Goal: Information Seeking & Learning: Learn about a topic

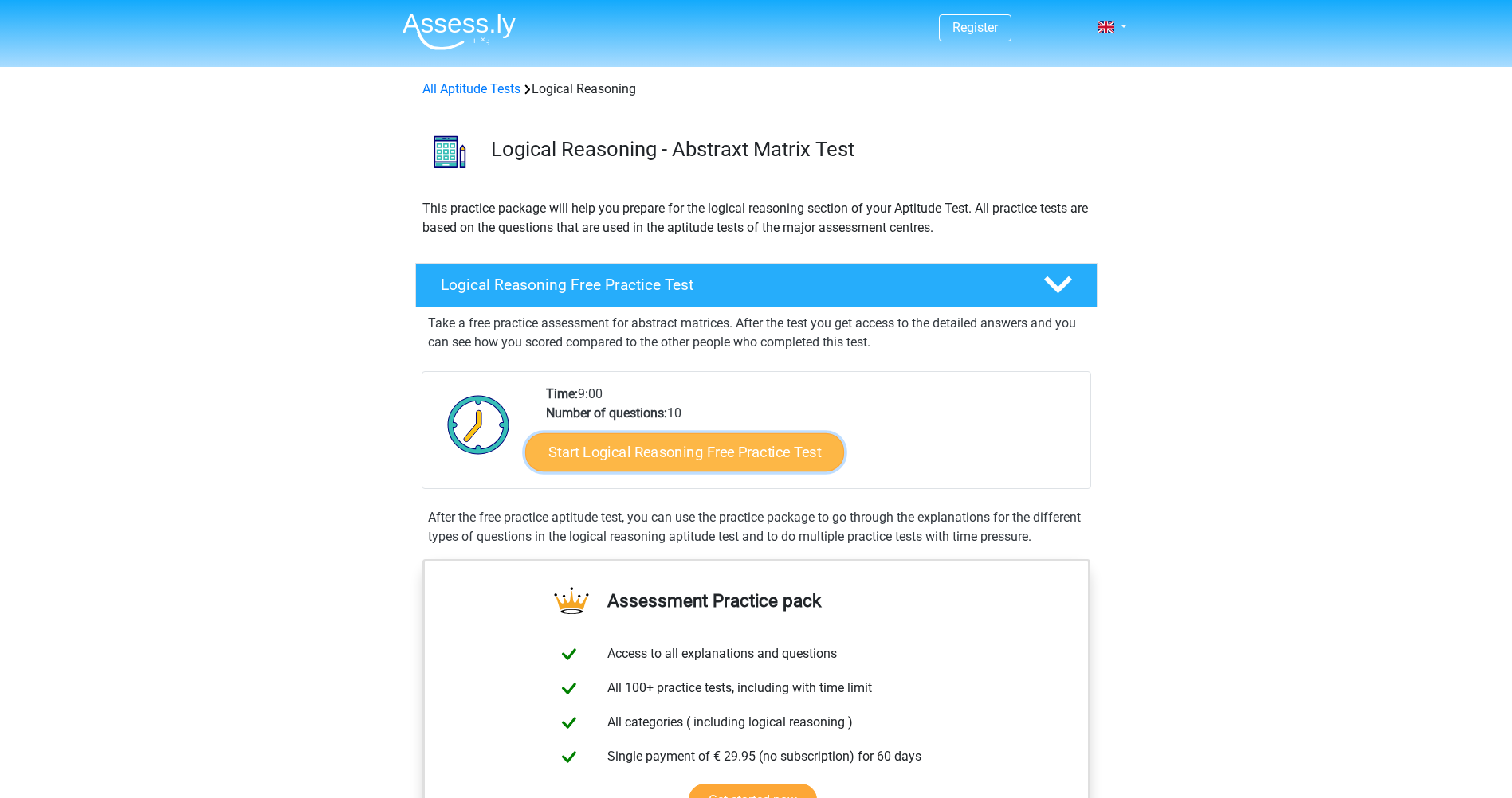
click at [714, 455] on link "Start Logical Reasoning Free Practice Test" at bounding box center [685, 451] width 319 height 39
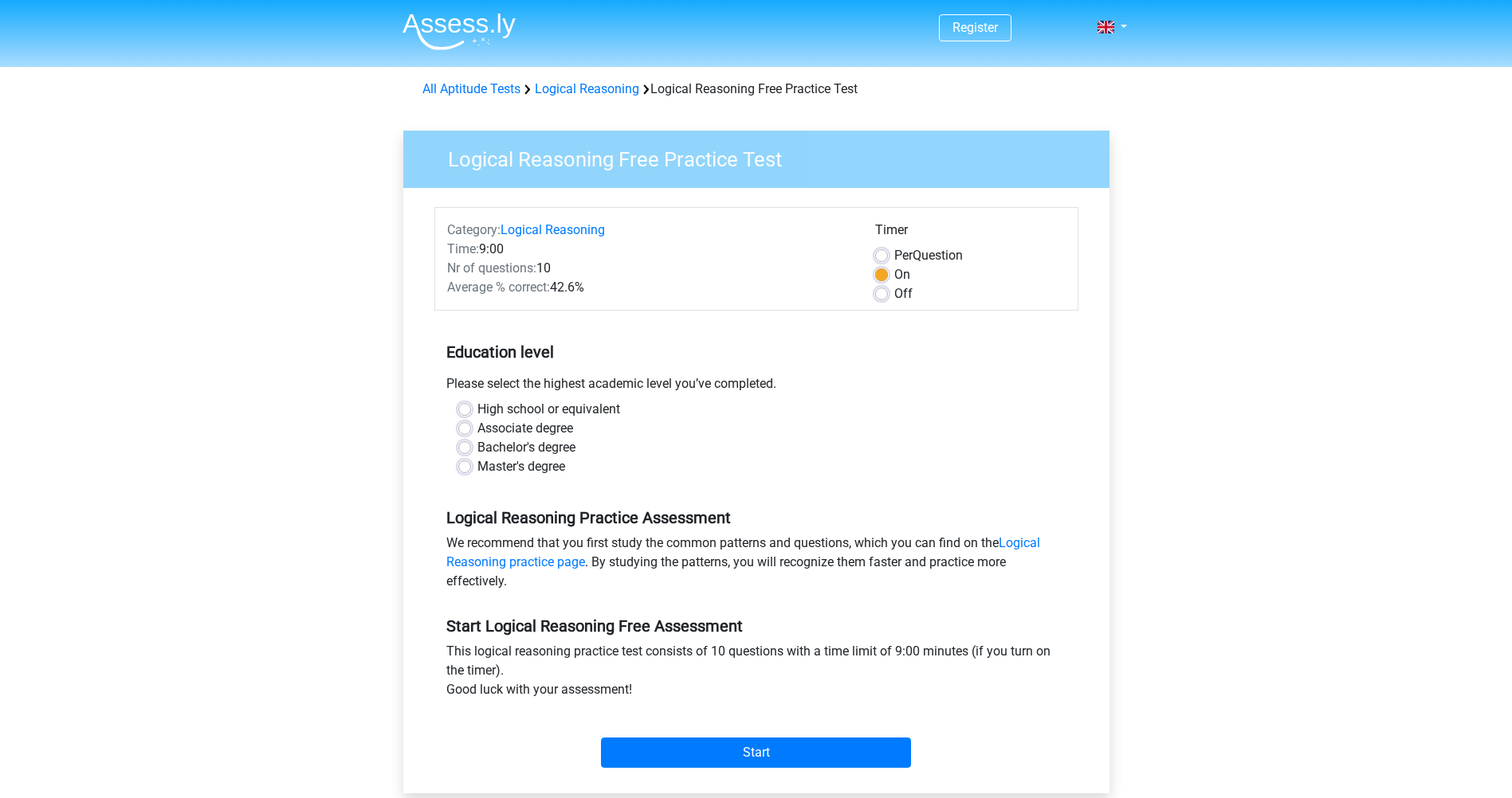
click at [478, 467] on label "Master's degree" at bounding box center [521, 467] width 87 height 19
click at [466, 467] on input "Master's degree" at bounding box center [464, 465] width 13 height 16
radio input "true"
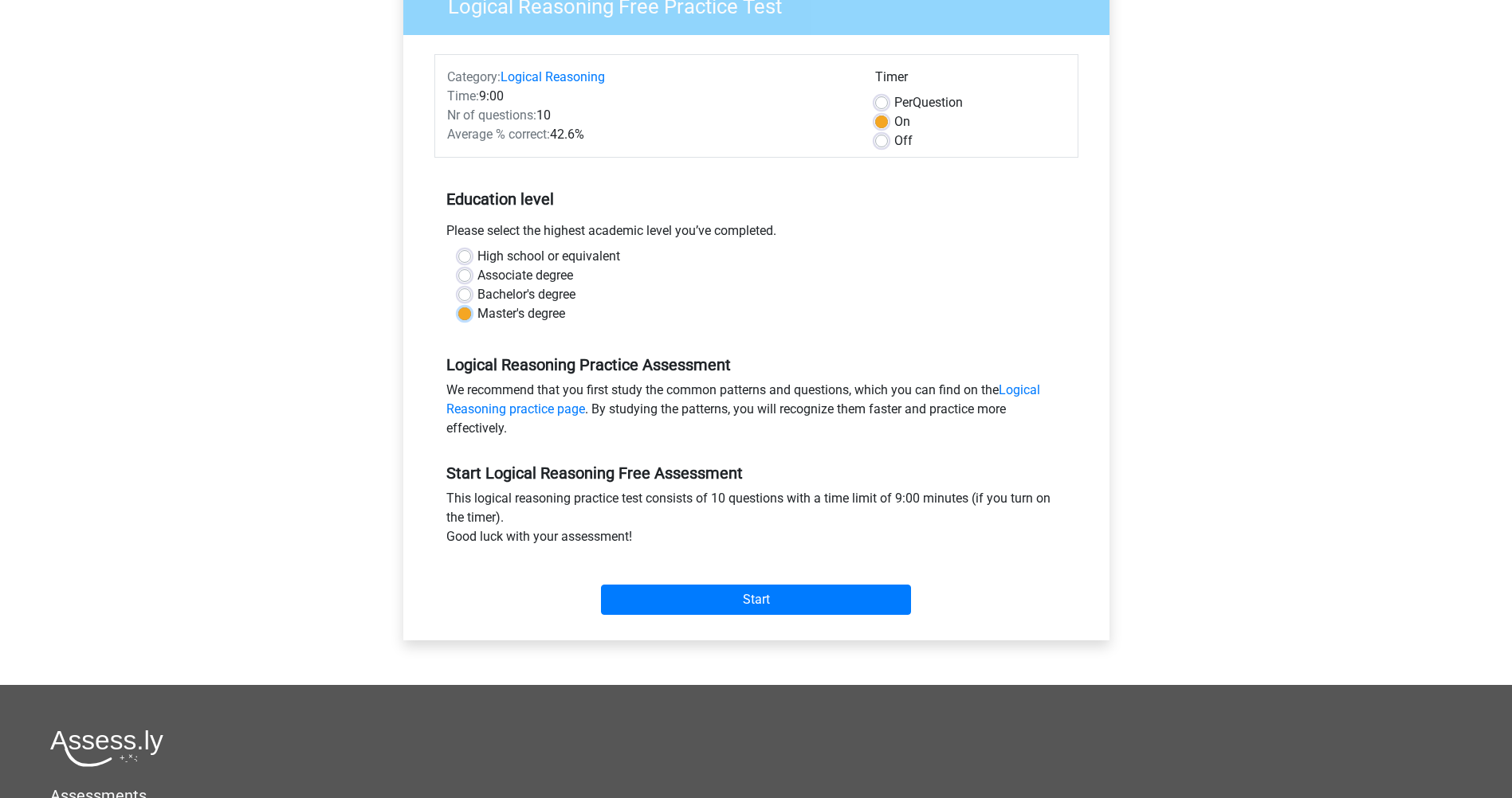
scroll to position [159, 0]
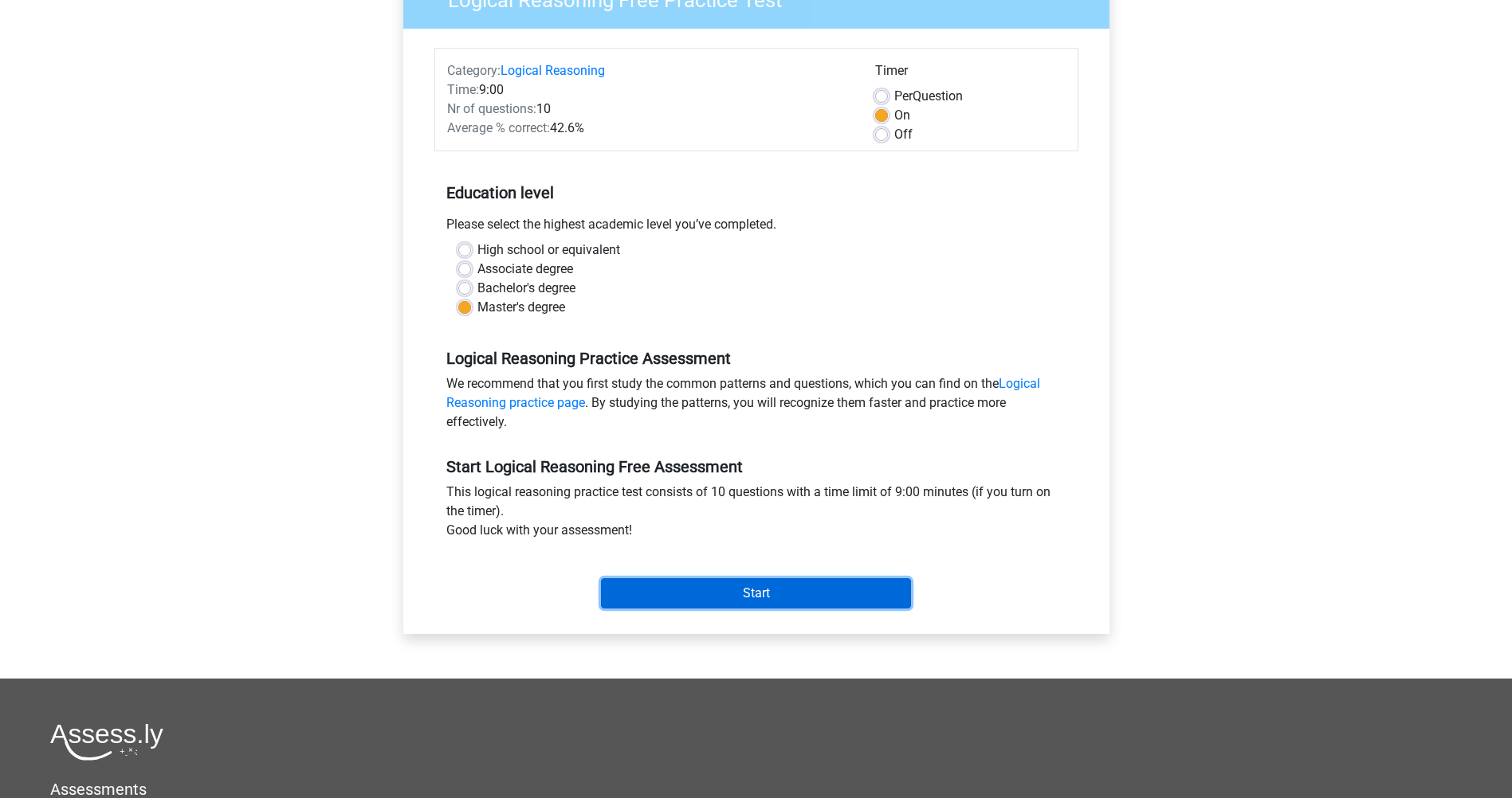
click at [667, 591] on input "Start" at bounding box center [756, 593] width 310 height 30
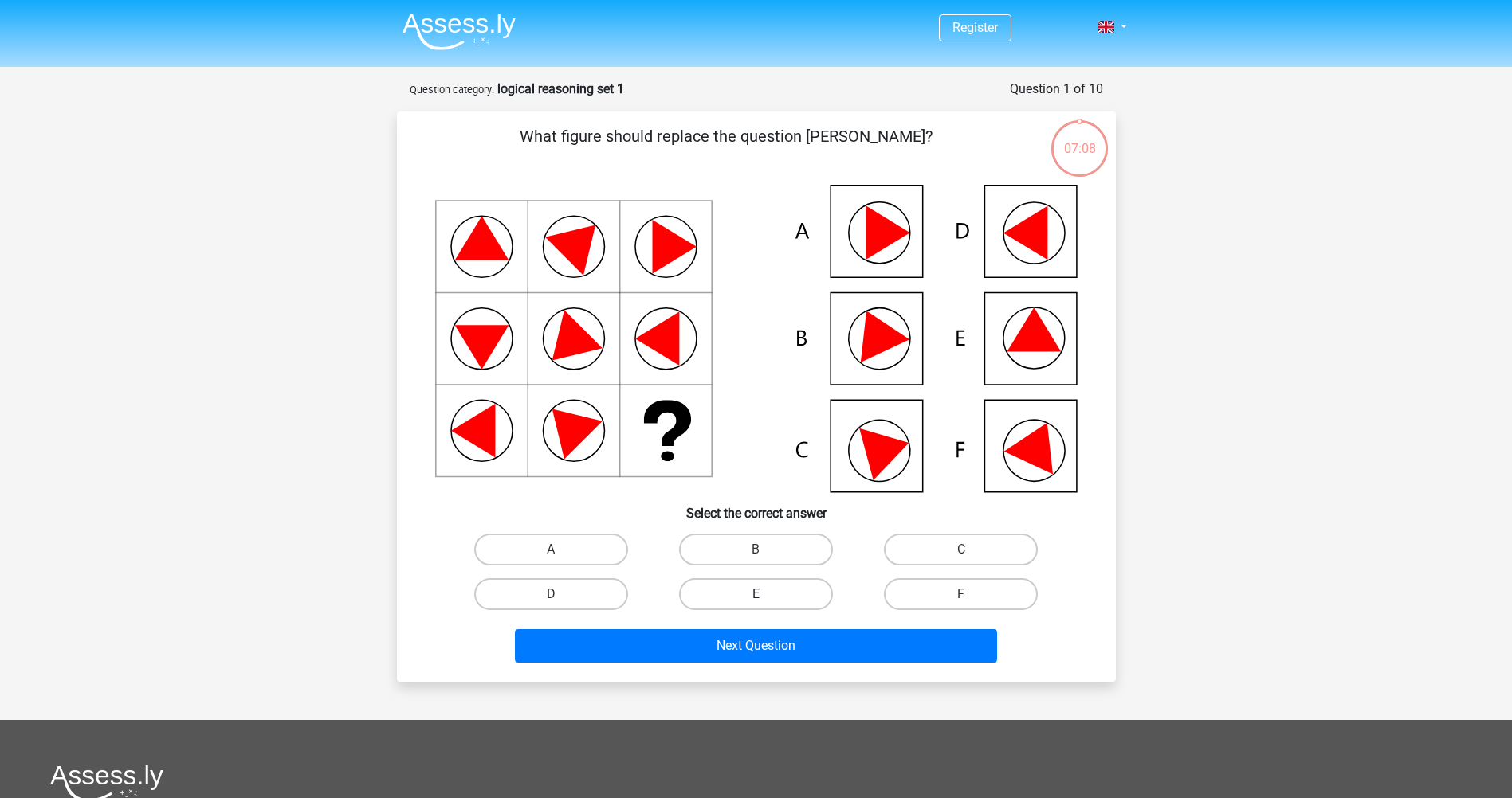
click at [744, 587] on label "E" at bounding box center [756, 594] width 154 height 32
click at [756, 594] on input "E" at bounding box center [761, 599] width 10 height 10
radio input "true"
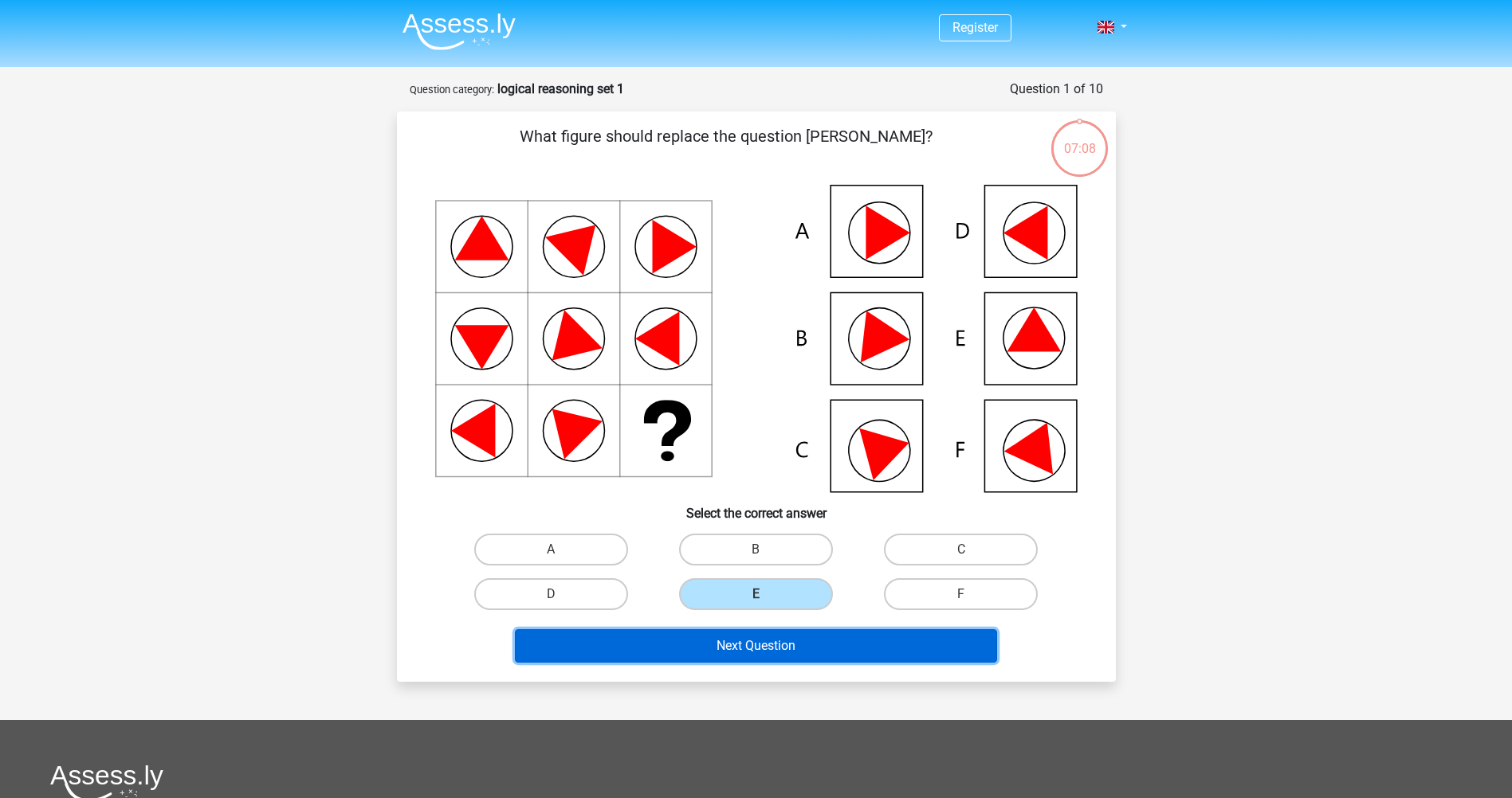
click at [721, 642] on button "Next Question" at bounding box center [756, 646] width 482 height 34
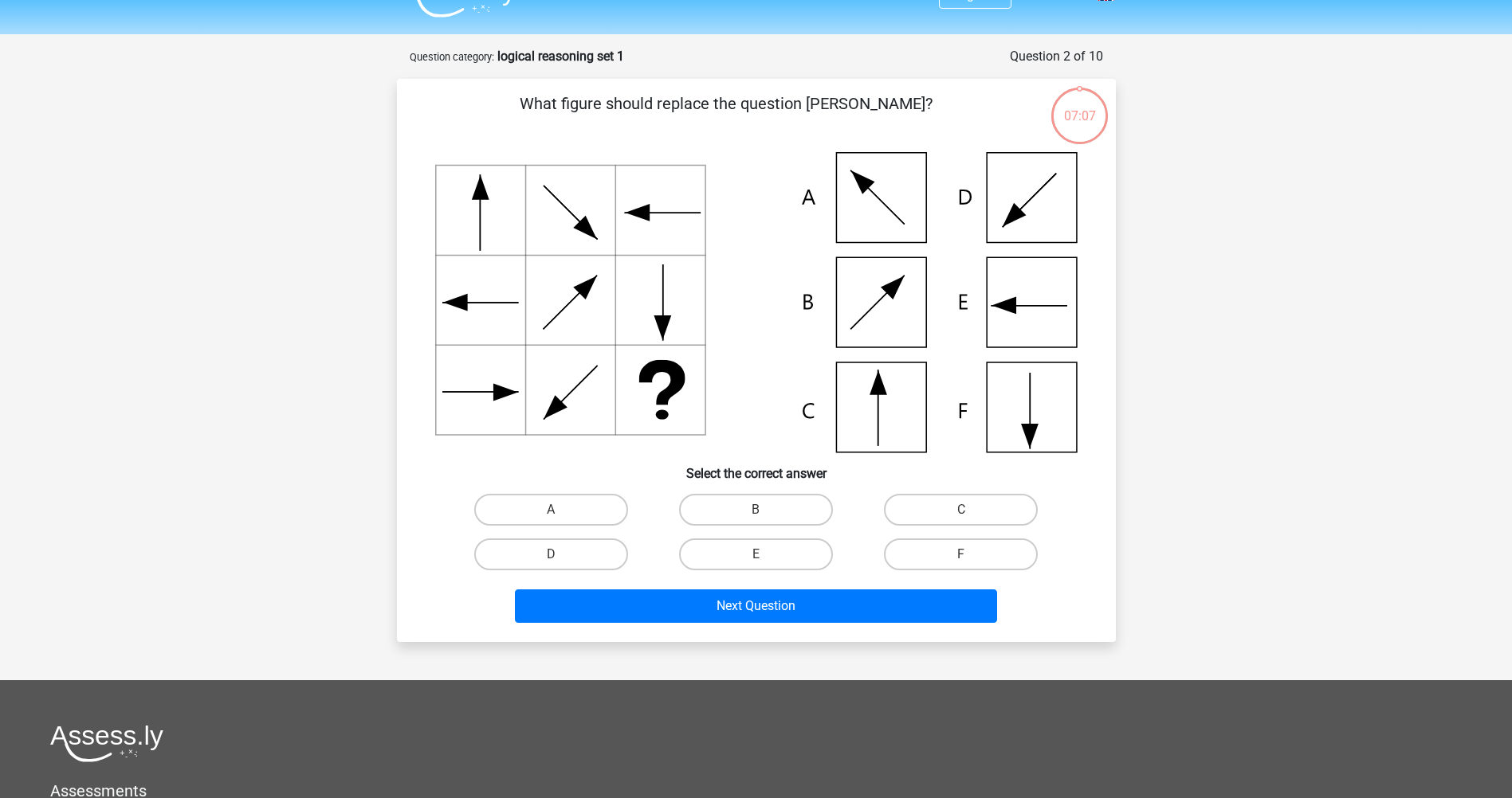
scroll to position [80, 0]
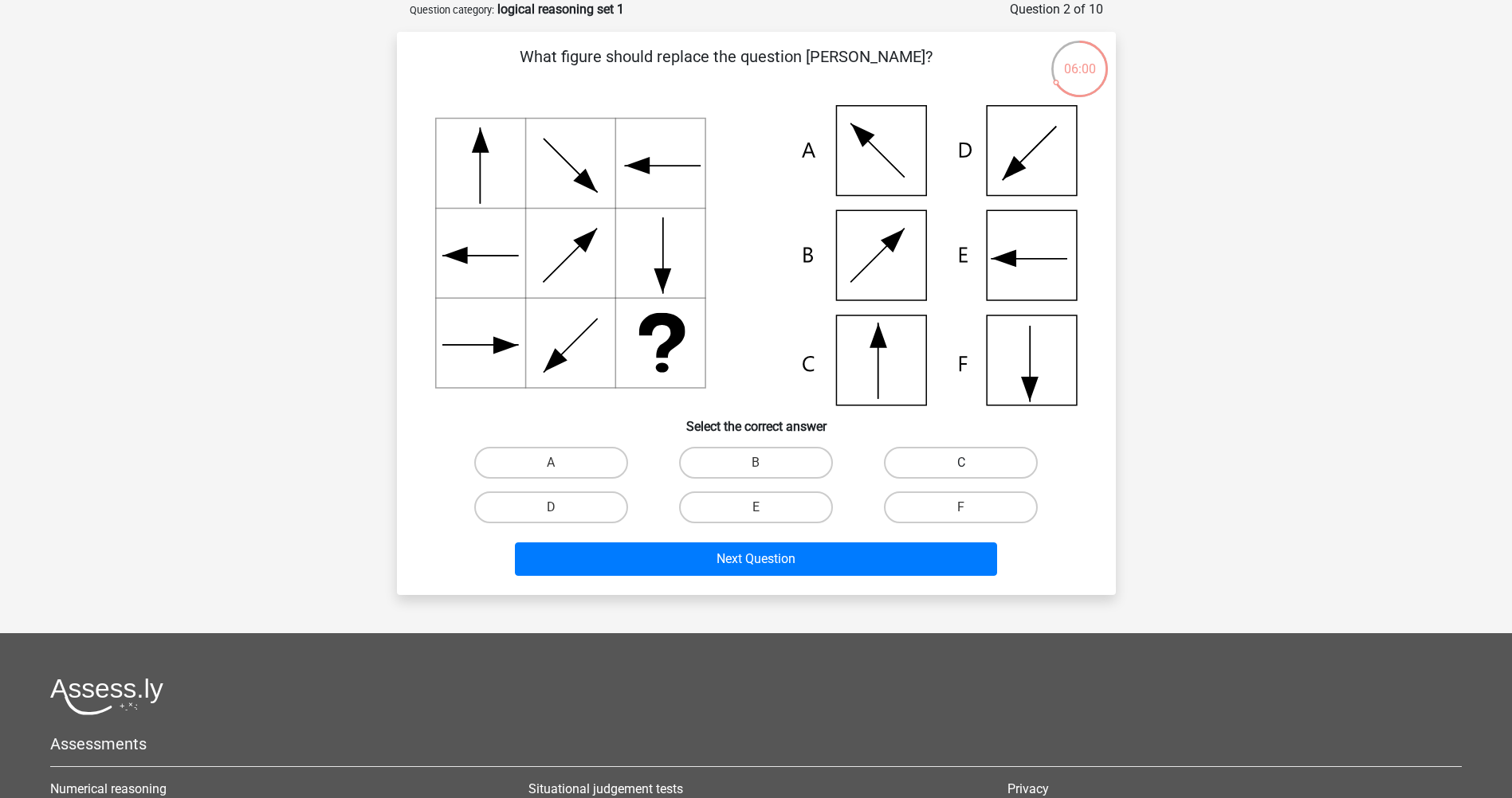
click at [939, 464] on label "C" at bounding box center [960, 462] width 154 height 32
click at [961, 464] on input "C" at bounding box center [966, 467] width 10 height 10
radio input "true"
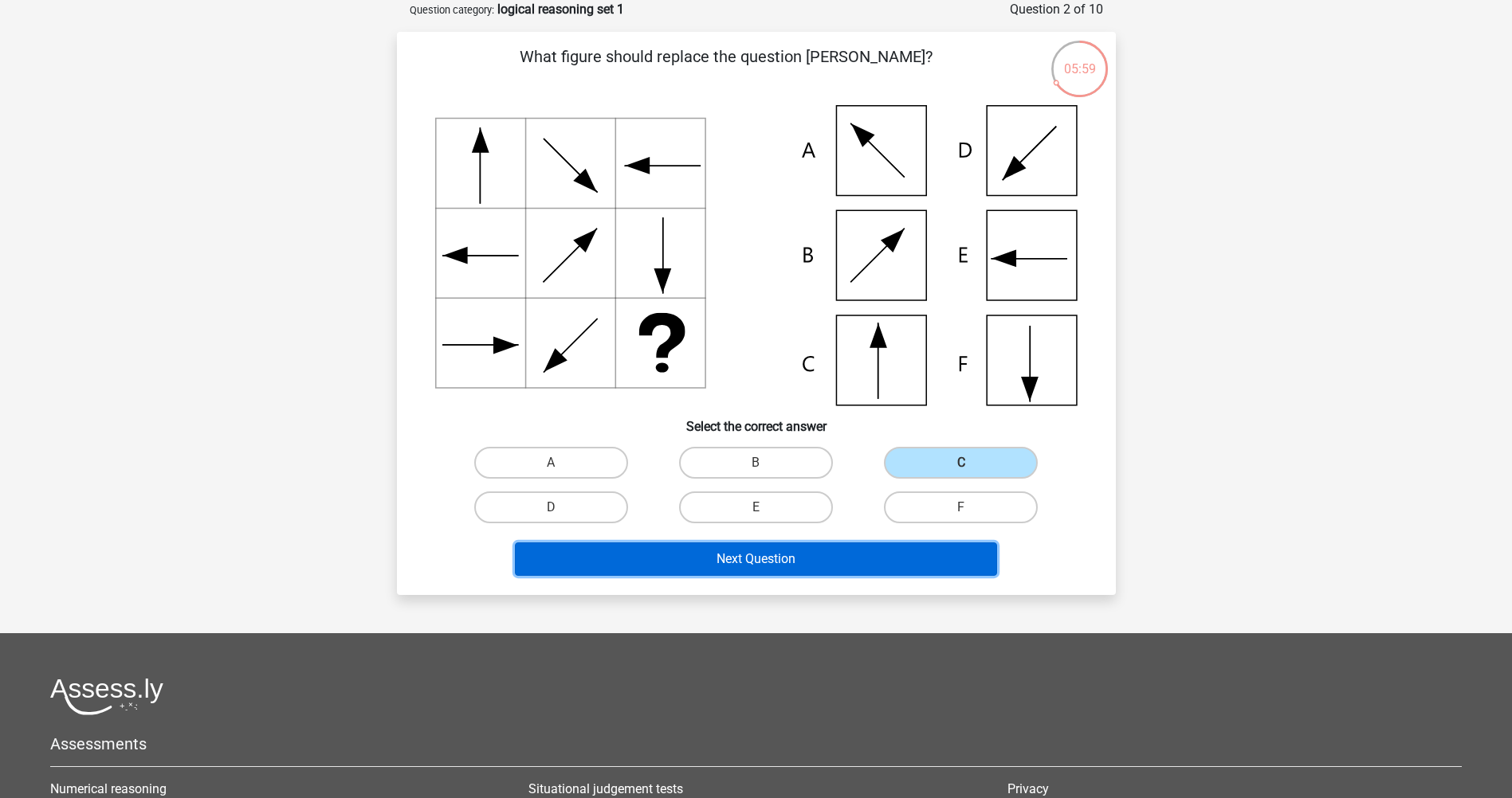
click at [824, 561] on button "Next Question" at bounding box center [756, 559] width 482 height 34
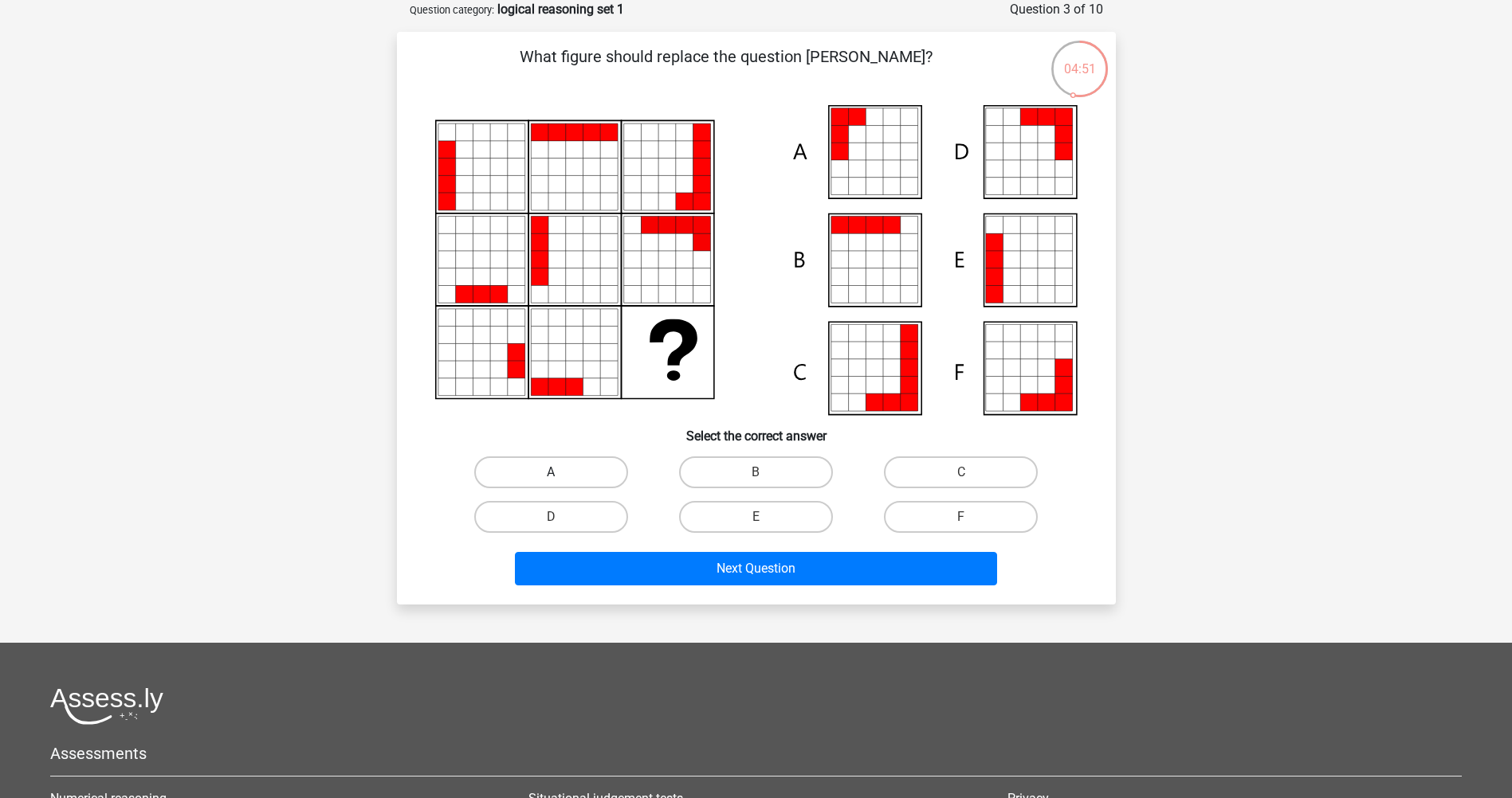
click at [573, 477] on label "A" at bounding box center [551, 472] width 154 height 32
click at [561, 477] on input "A" at bounding box center [556, 477] width 10 height 10
radio input "true"
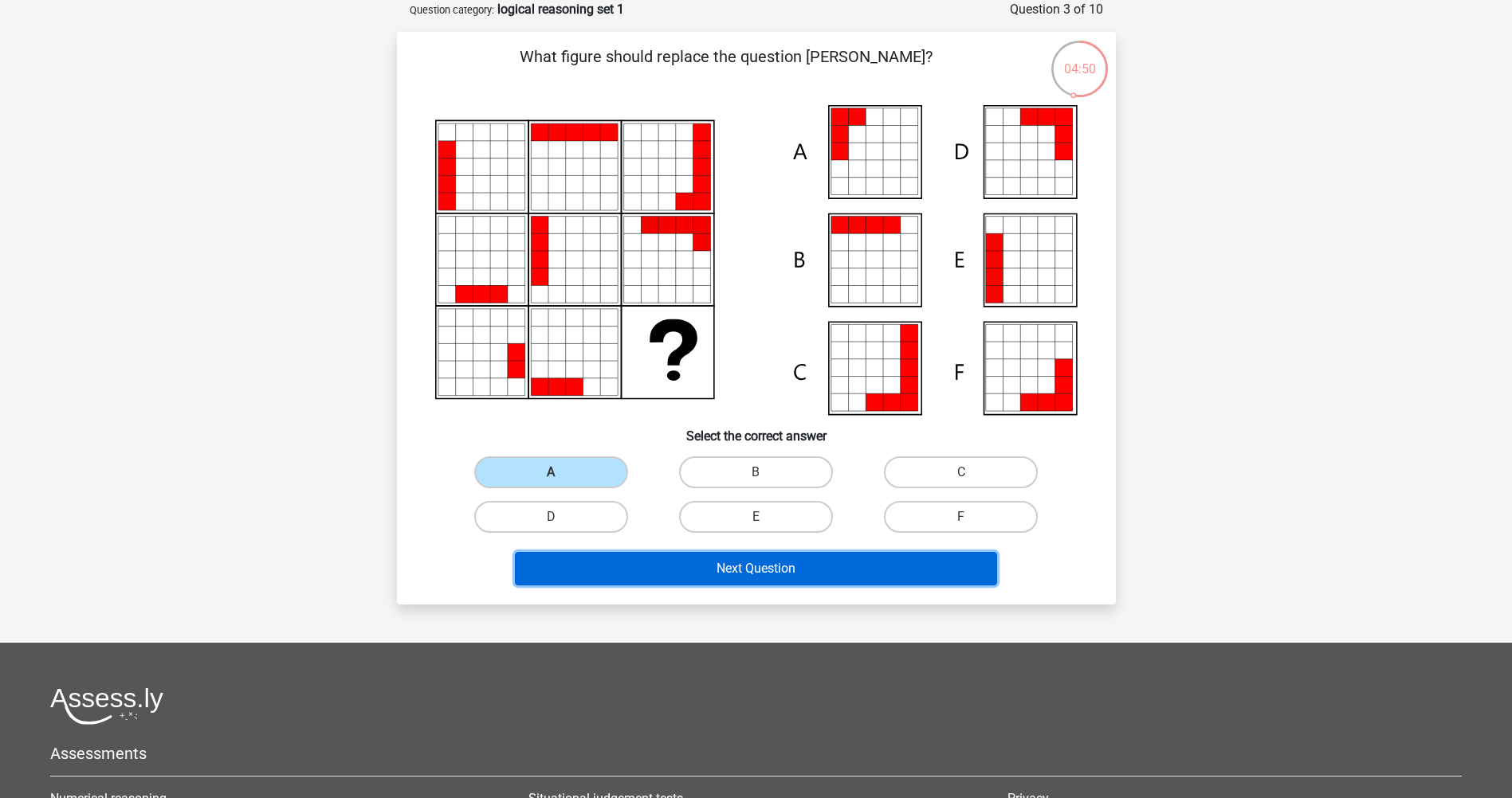
click at [611, 571] on button "Next Question" at bounding box center [756, 569] width 482 height 34
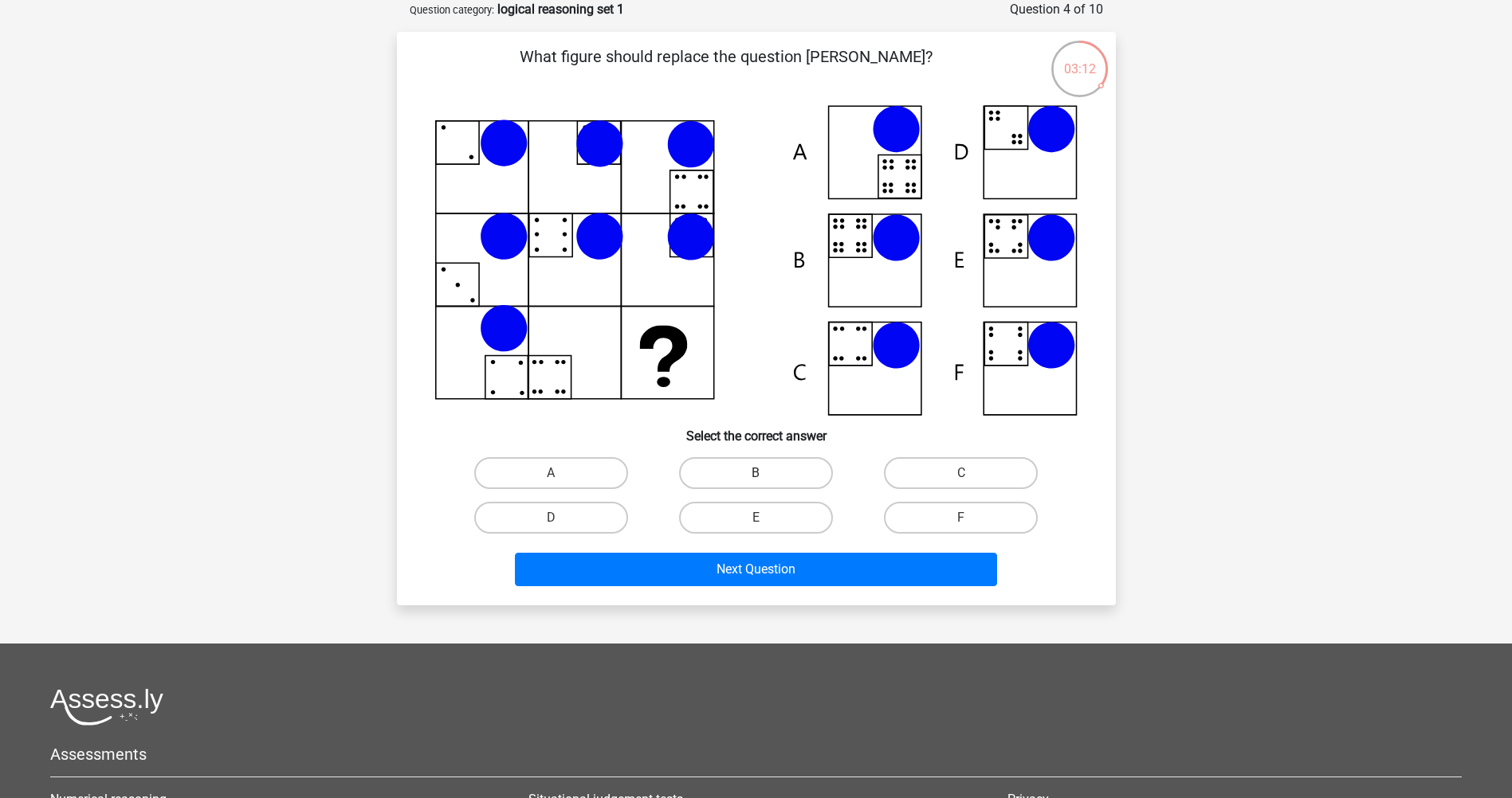
click at [754, 472] on label "B" at bounding box center [756, 473] width 154 height 32
click at [756, 473] on input "B" at bounding box center [761, 478] width 10 height 10
radio input "true"
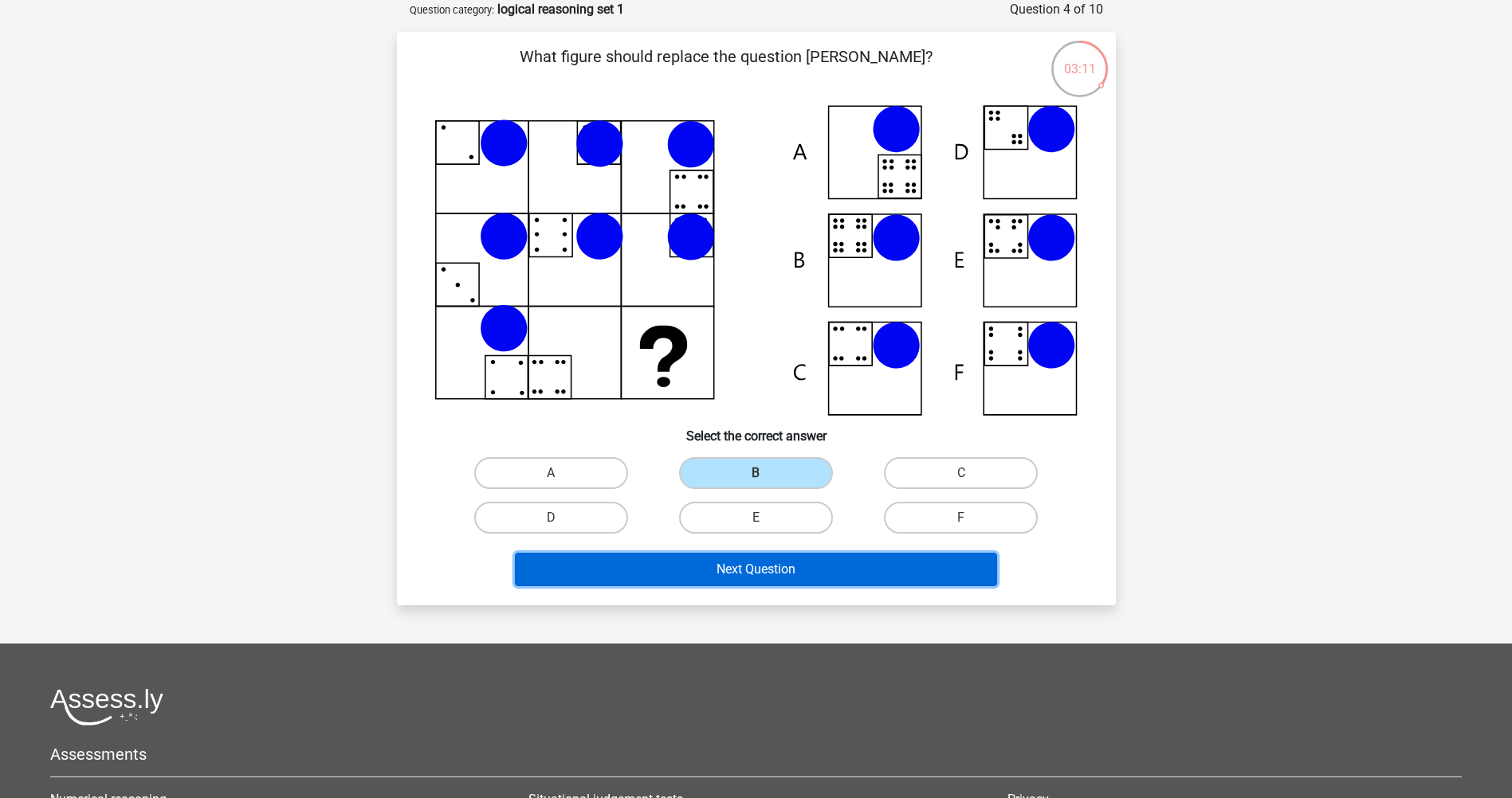
click at [636, 572] on button "Next Question" at bounding box center [756, 570] width 482 height 34
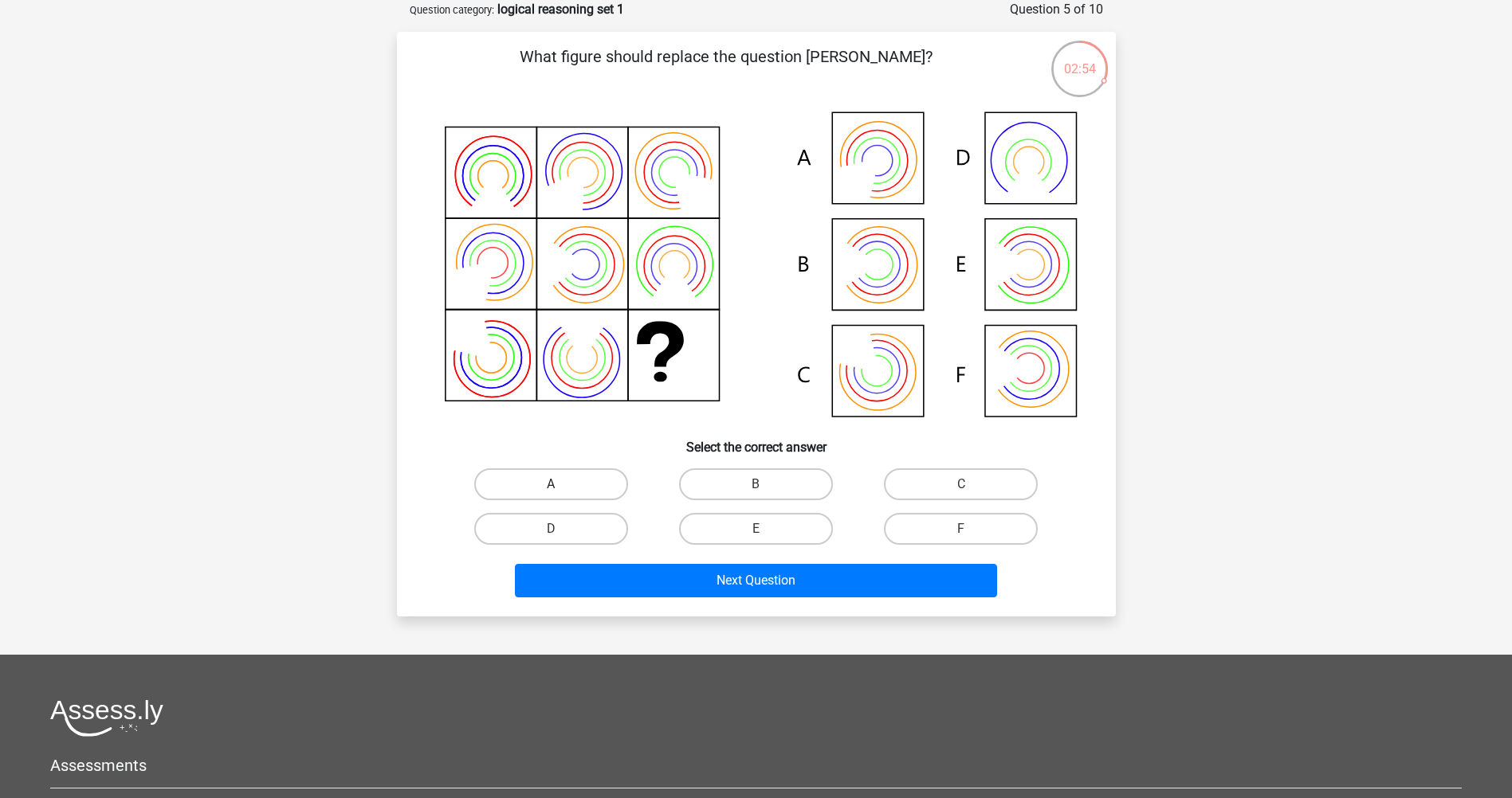
click at [543, 479] on label "A" at bounding box center [551, 484] width 154 height 32
click at [551, 484] on input "A" at bounding box center [556, 489] width 10 height 10
radio input "true"
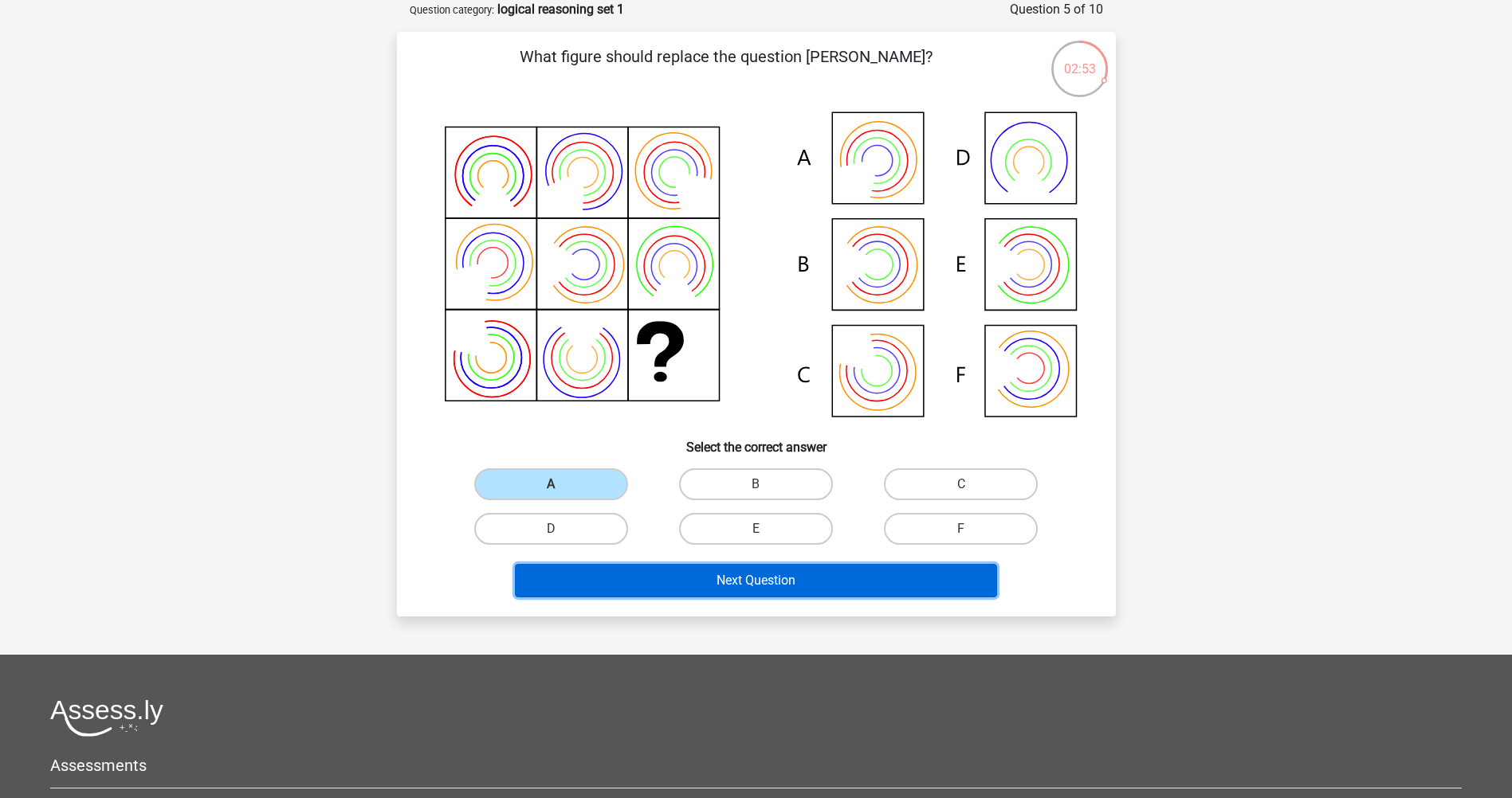
click at [635, 578] on button "Next Question" at bounding box center [756, 581] width 482 height 34
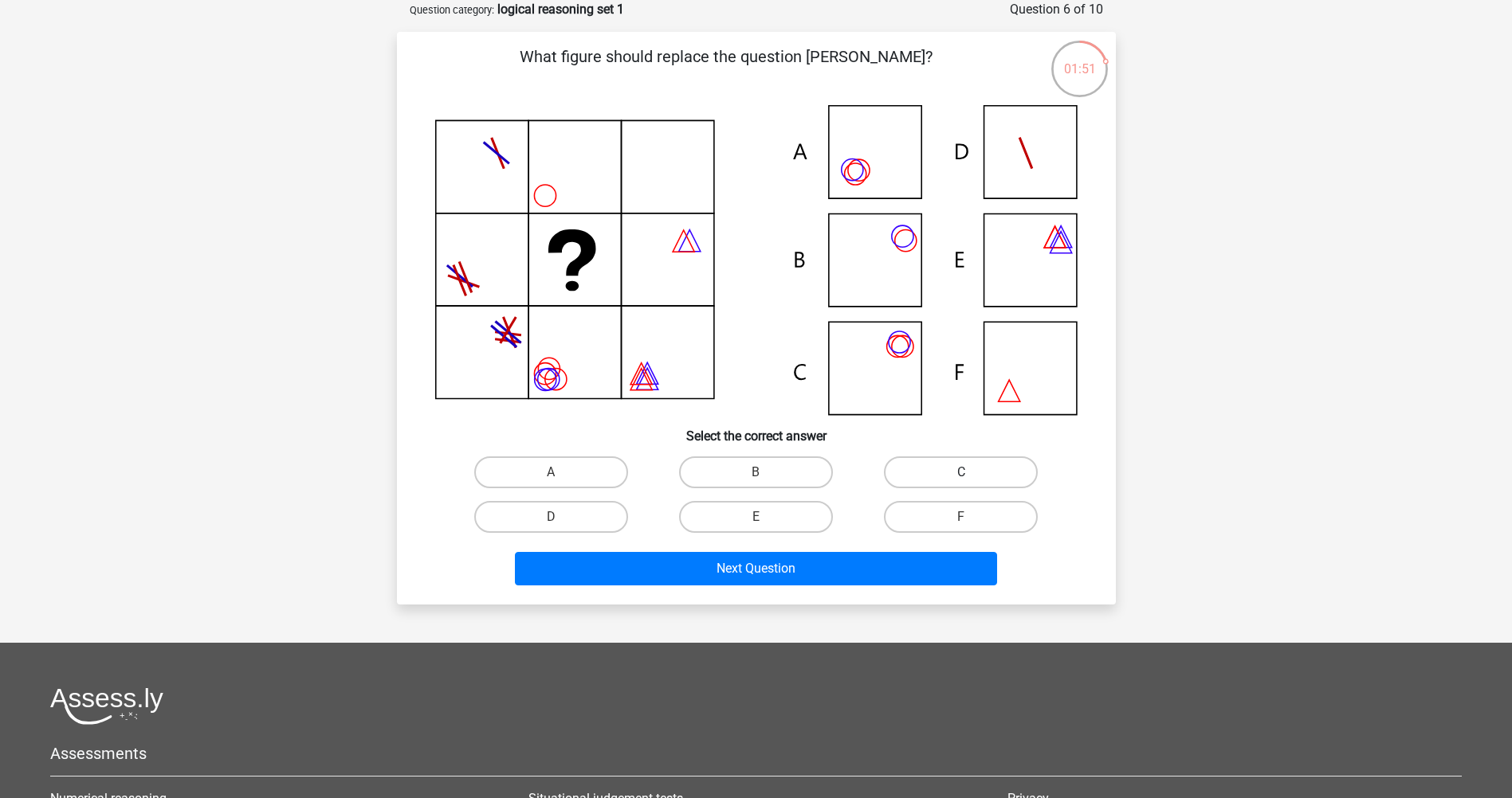
click at [938, 477] on label "C" at bounding box center [960, 472] width 154 height 32
click at [961, 477] on input "C" at bounding box center [966, 477] width 10 height 10
radio input "true"
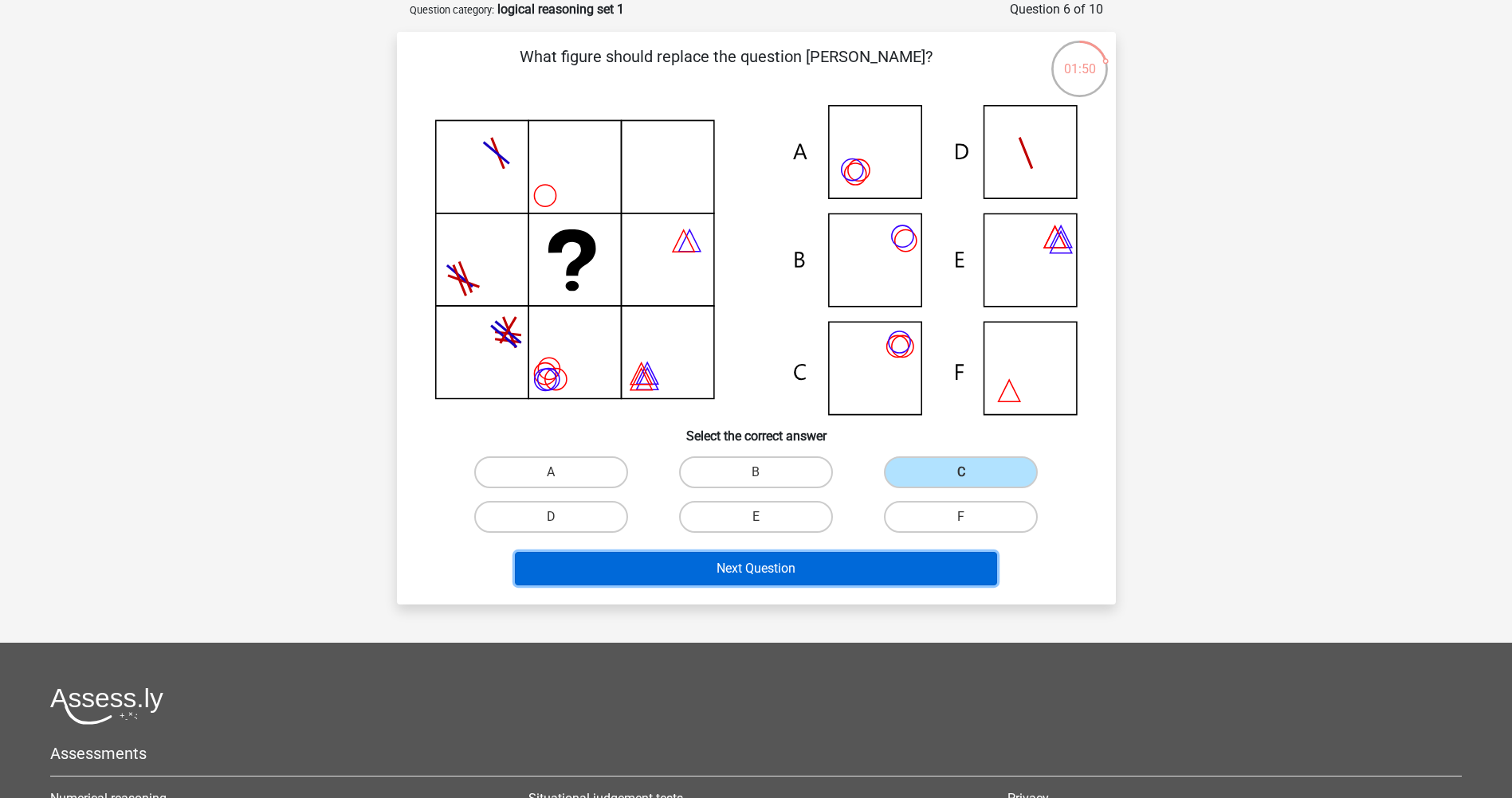
click at [787, 572] on button "Next Question" at bounding box center [756, 569] width 482 height 34
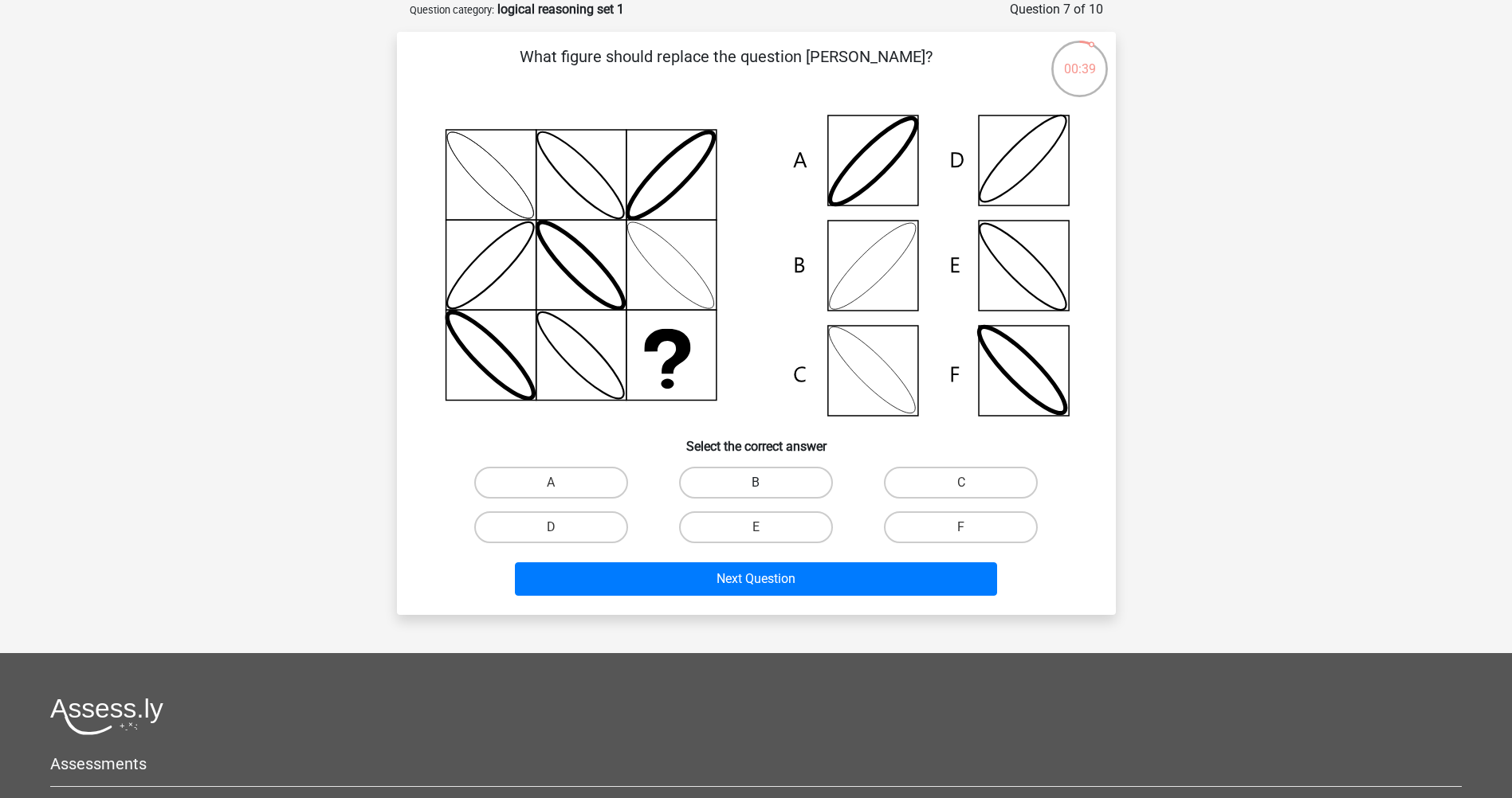
click at [750, 486] on label "B" at bounding box center [756, 482] width 154 height 32
click at [756, 486] on input "B" at bounding box center [761, 488] width 10 height 10
radio input "true"
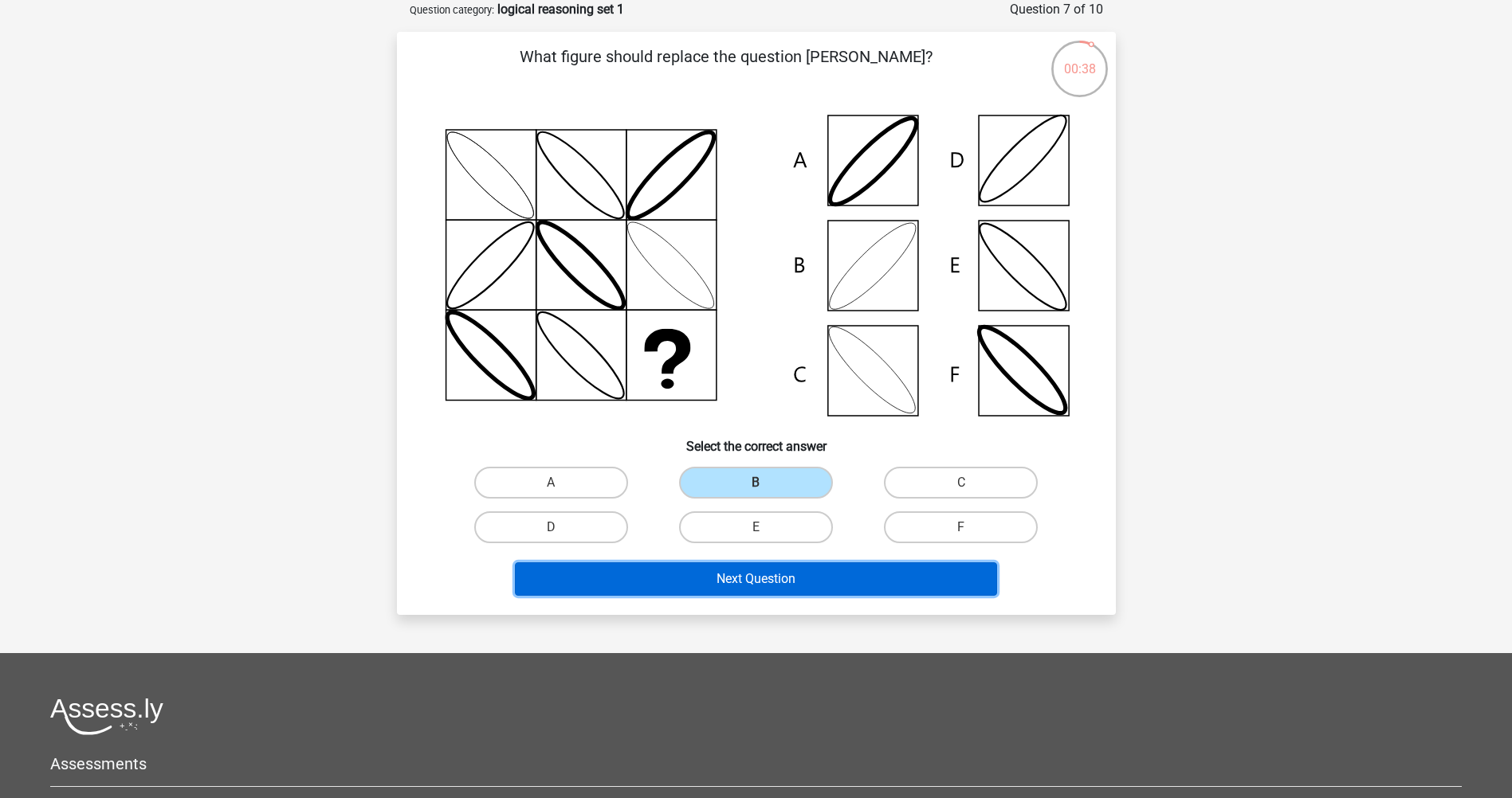
click at [726, 582] on button "Next Question" at bounding box center [756, 579] width 482 height 34
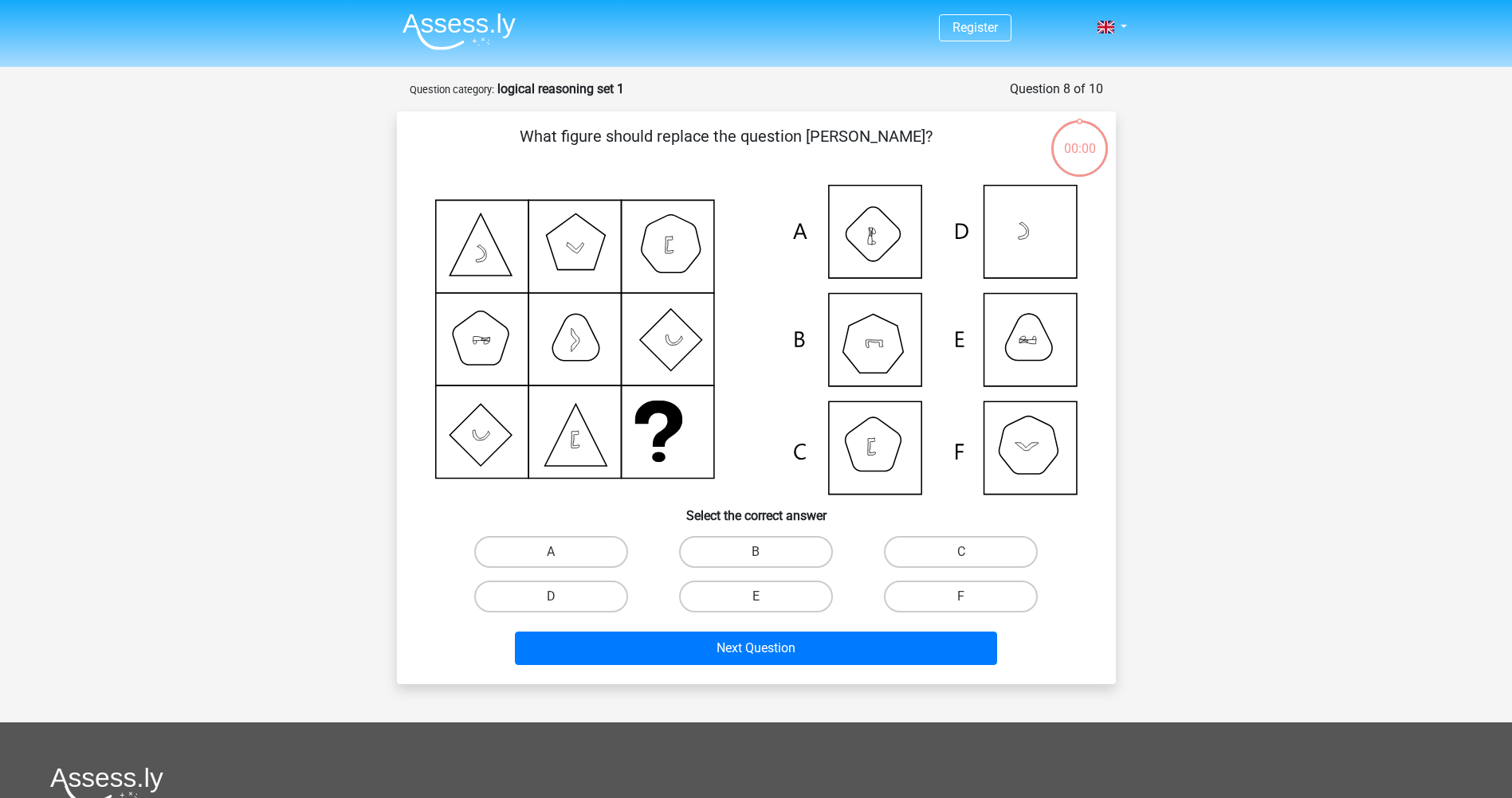
scroll to position [80, 0]
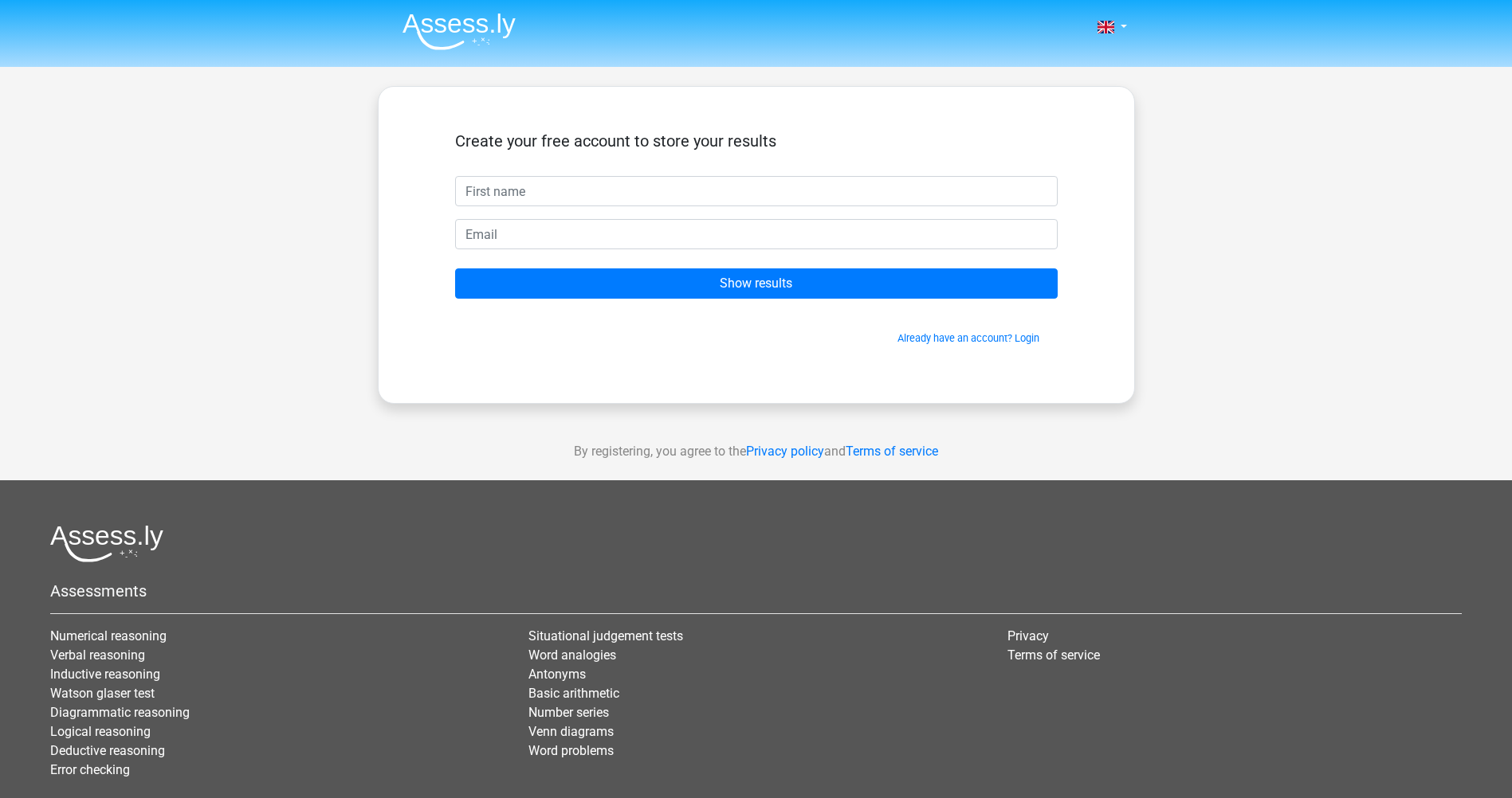
type input "h"
type input "[PERSON_NAME]"
click at [510, 238] on input "email" at bounding box center [756, 234] width 603 height 30
type input "[EMAIL_ADDRESS][DOMAIN_NAME]"
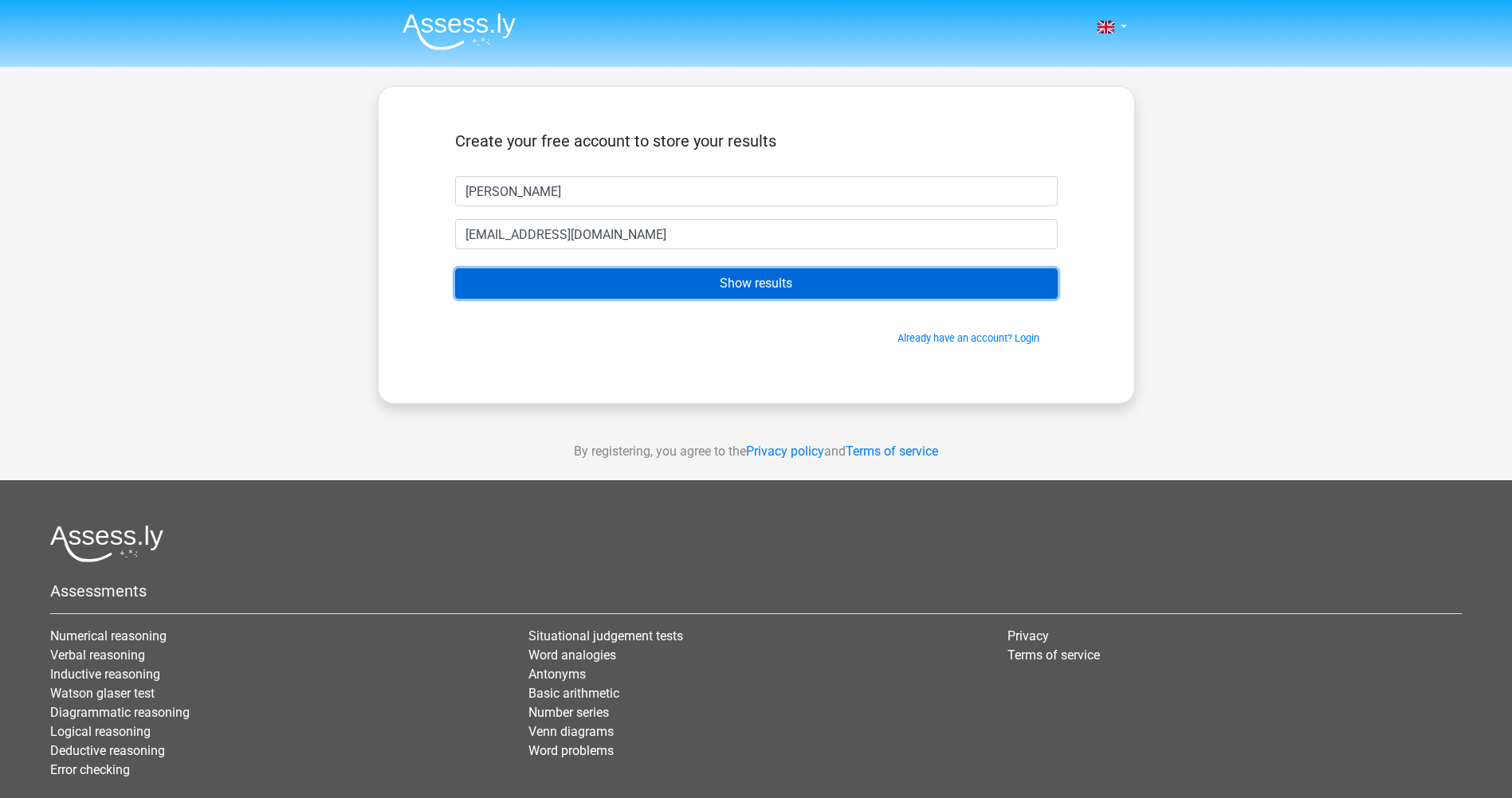
click at [653, 289] on input "Show results" at bounding box center [756, 284] width 603 height 30
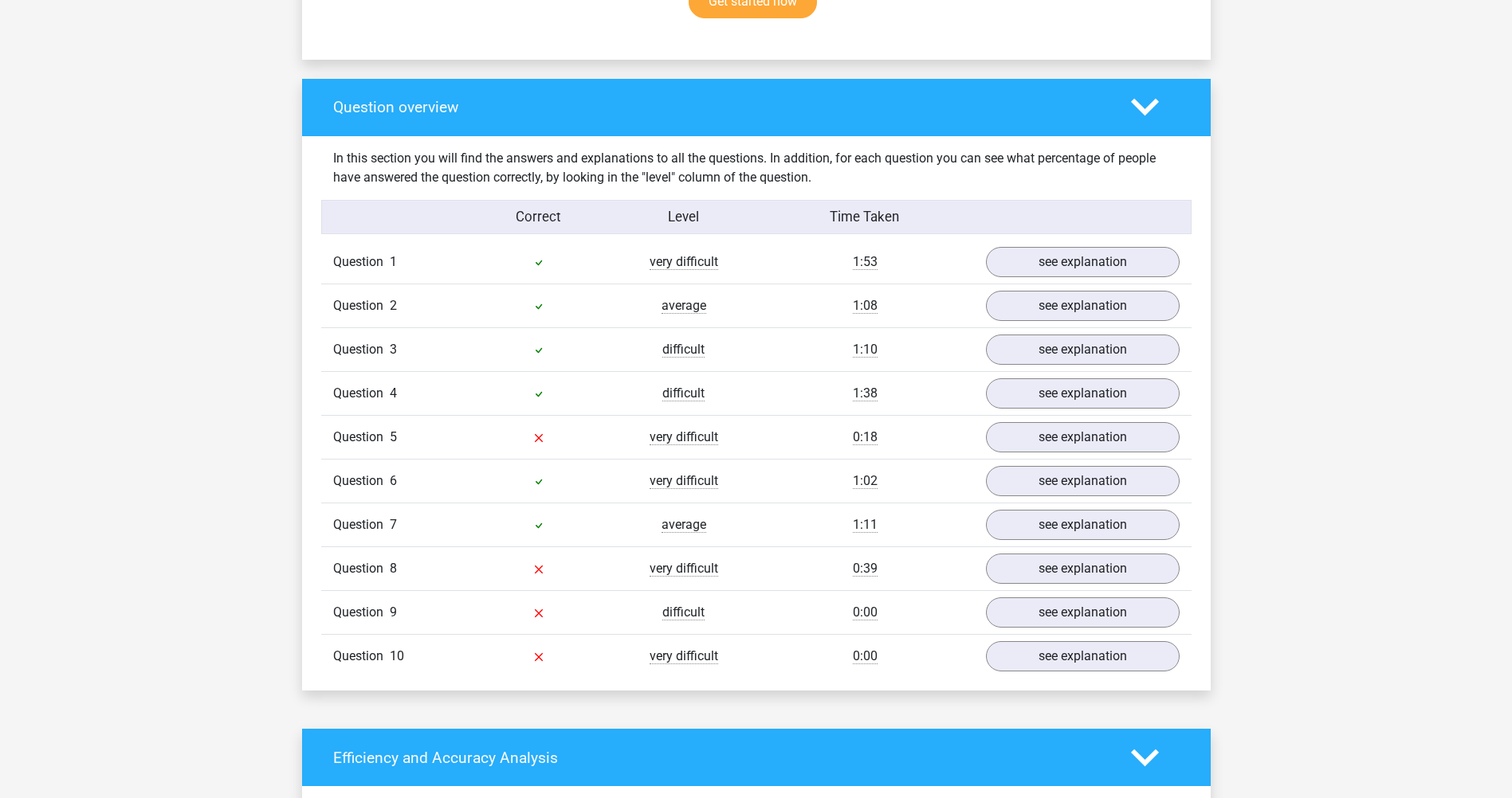
scroll to position [1115, 0]
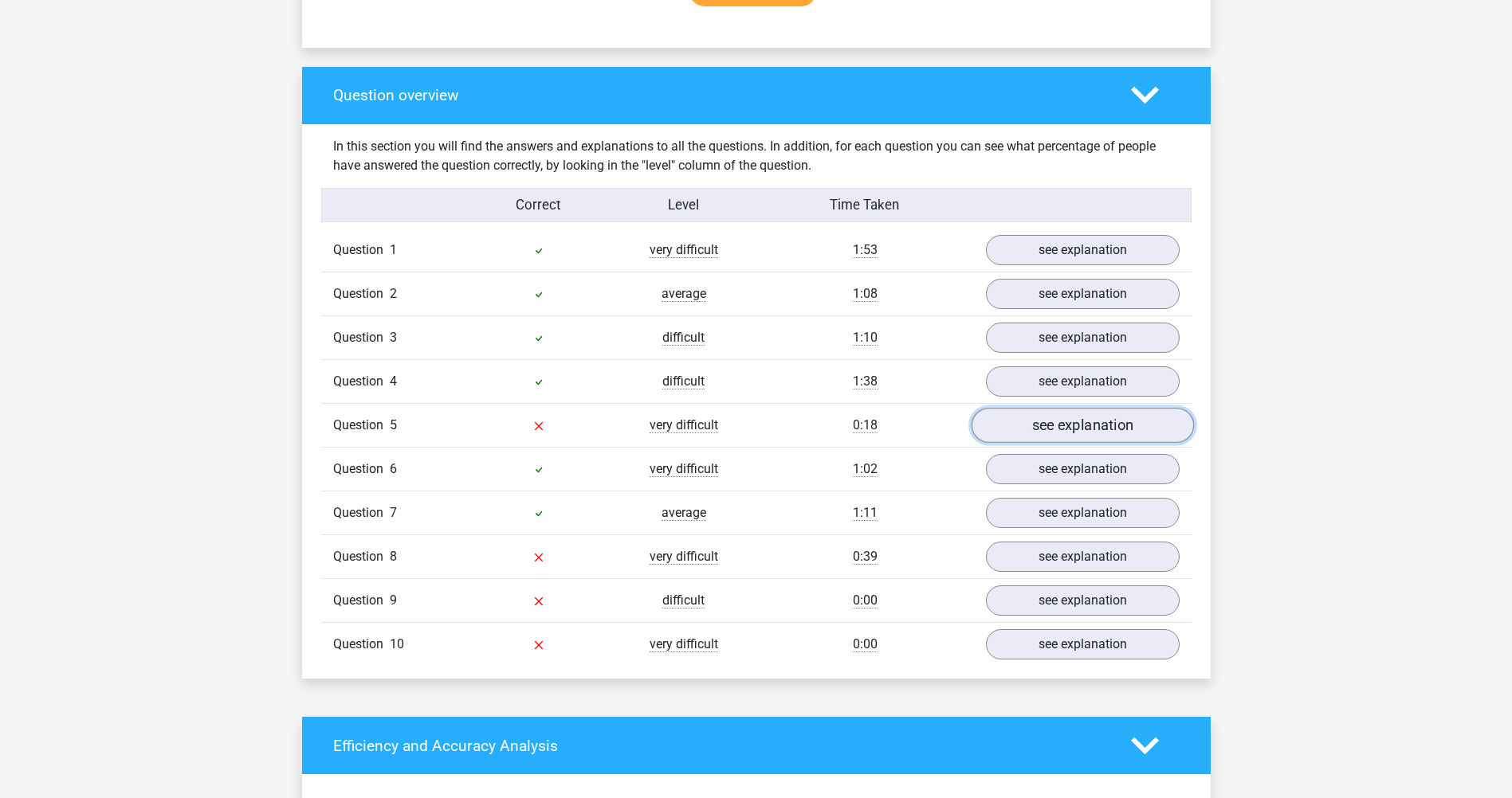
click at [1032, 425] on link "see explanation" at bounding box center [1081, 425] width 222 height 35
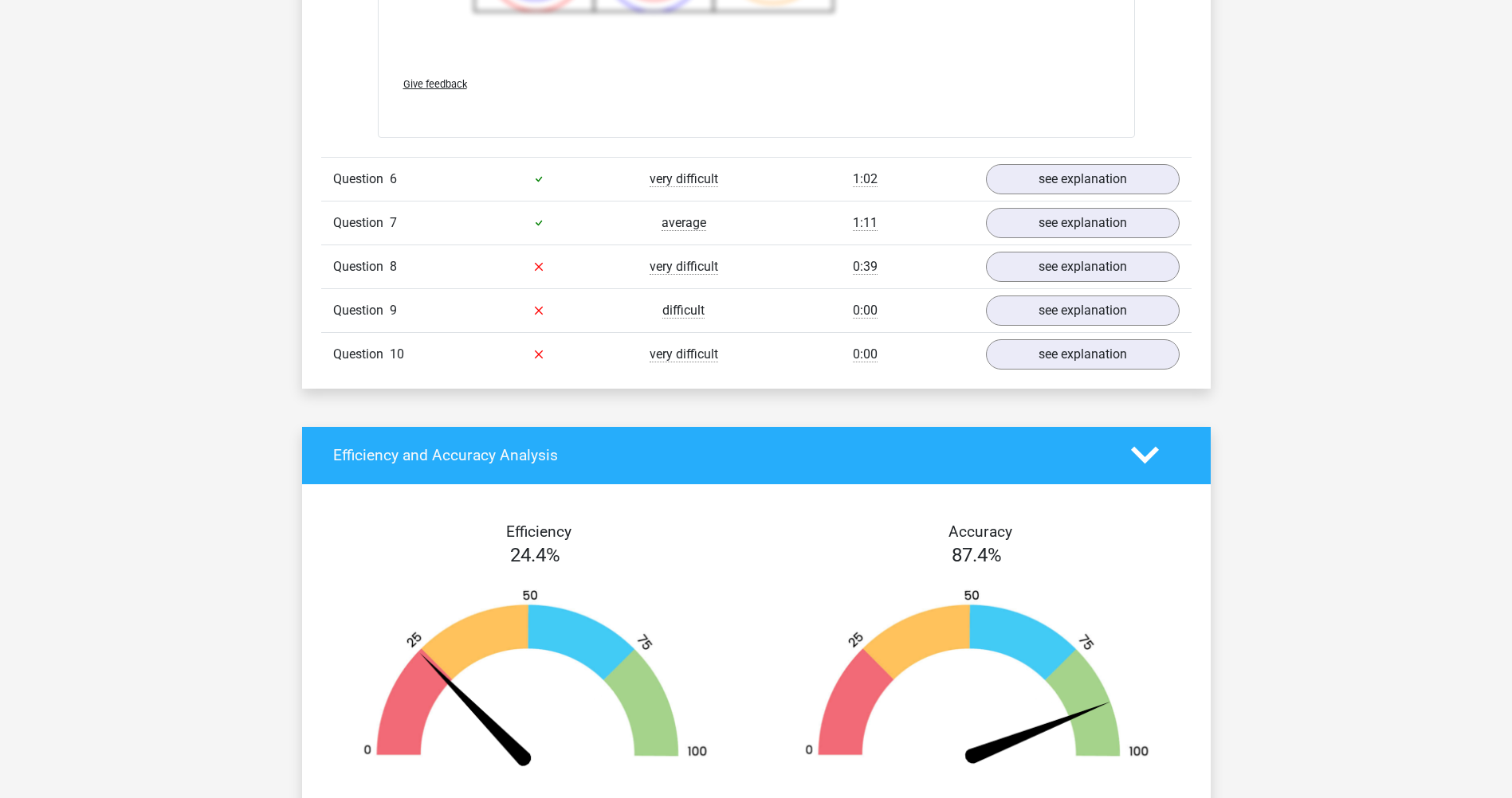
scroll to position [2628, 0]
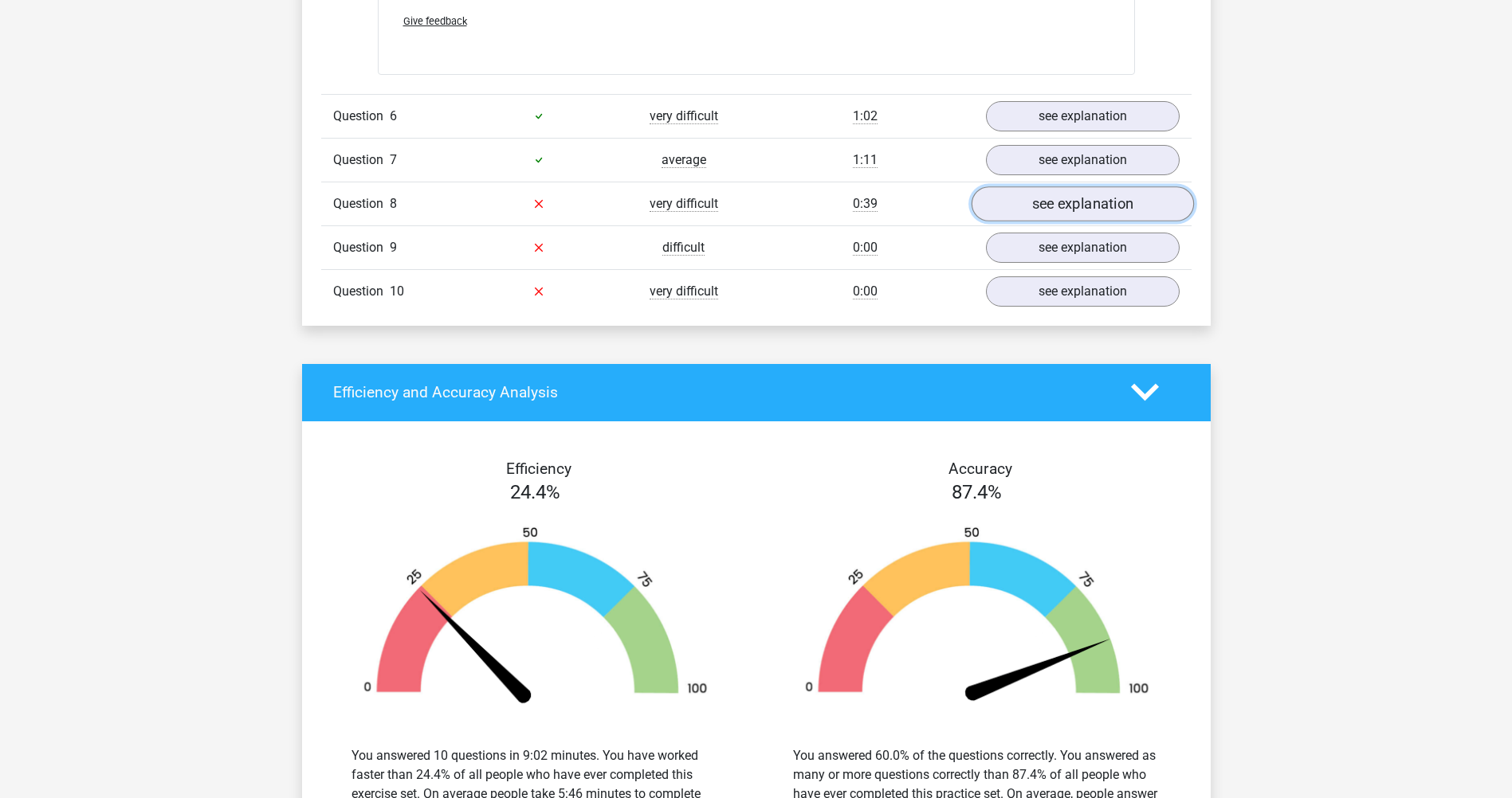
click at [1018, 210] on link "see explanation" at bounding box center [1081, 204] width 222 height 35
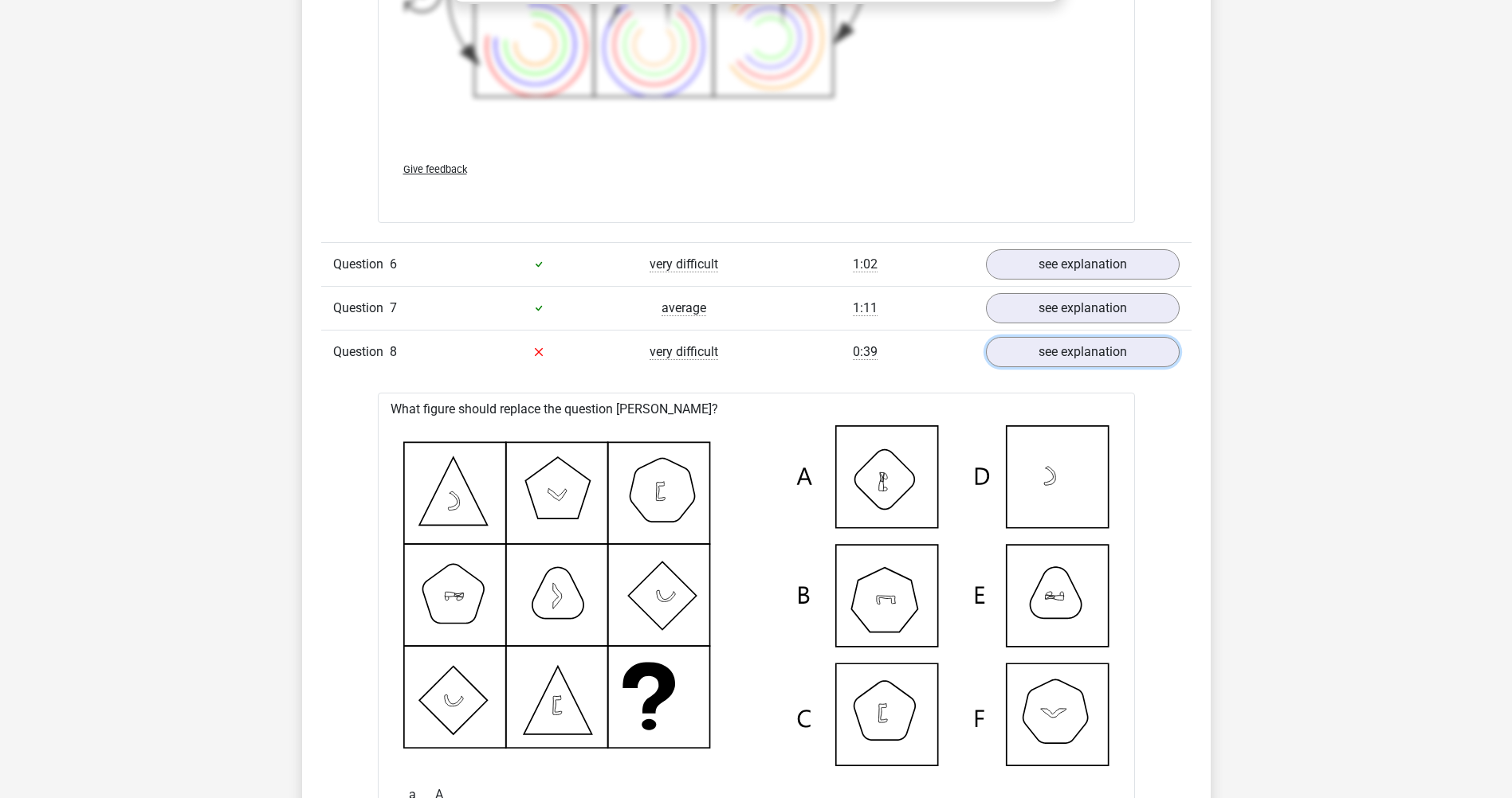
scroll to position [2469, 0]
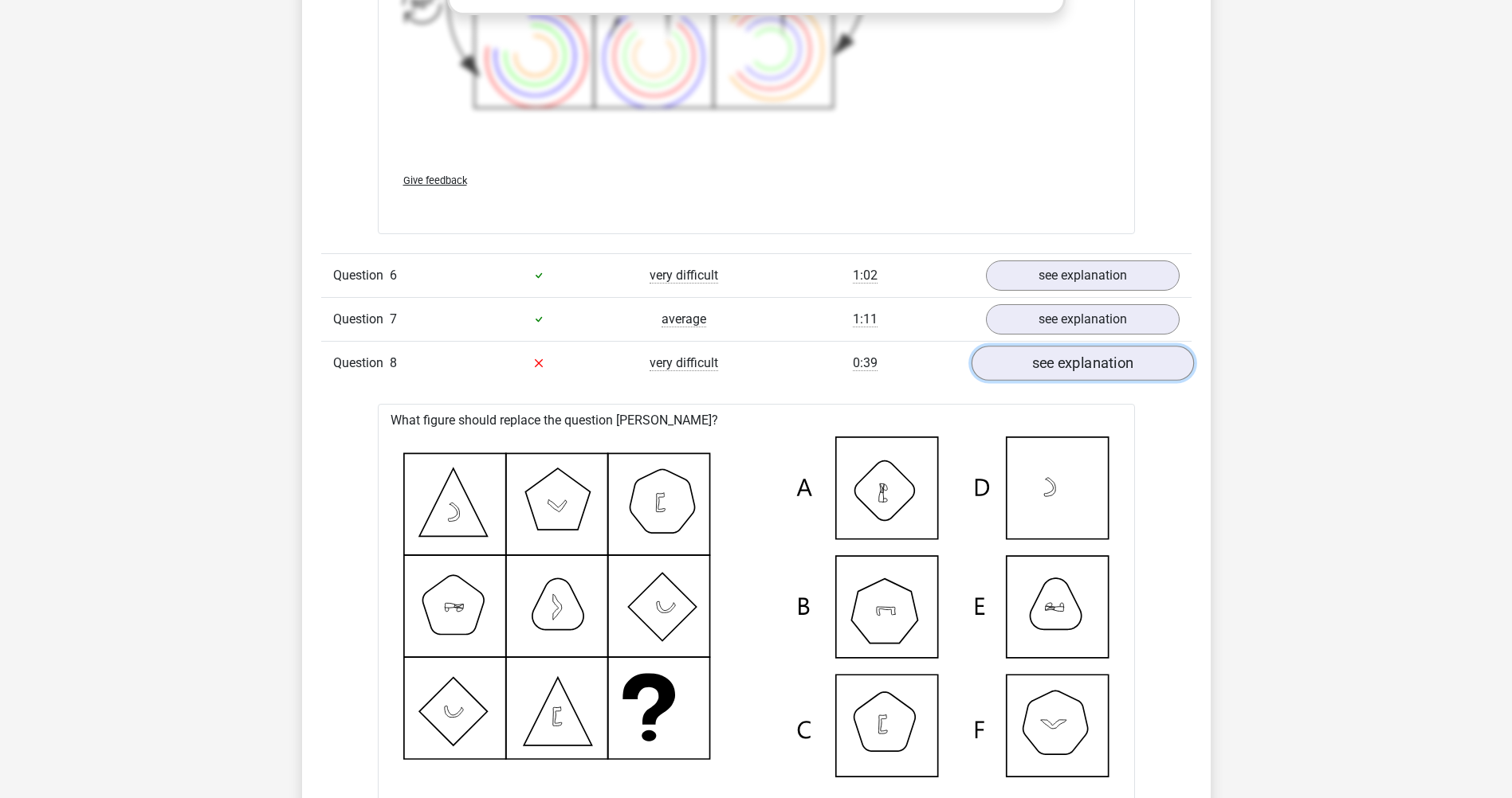
click at [1045, 366] on link "see explanation" at bounding box center [1081, 363] width 222 height 35
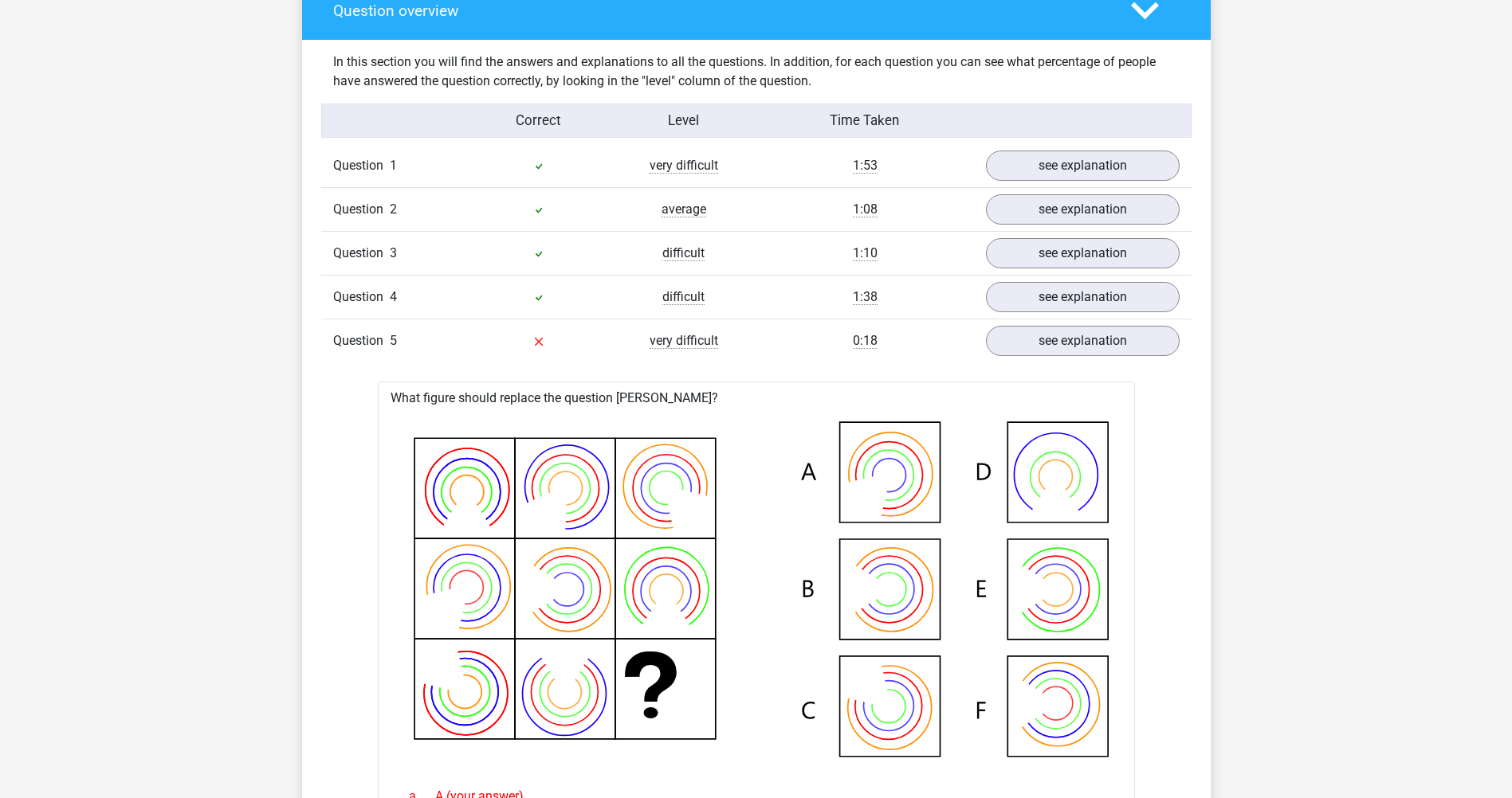
scroll to position [1195, 0]
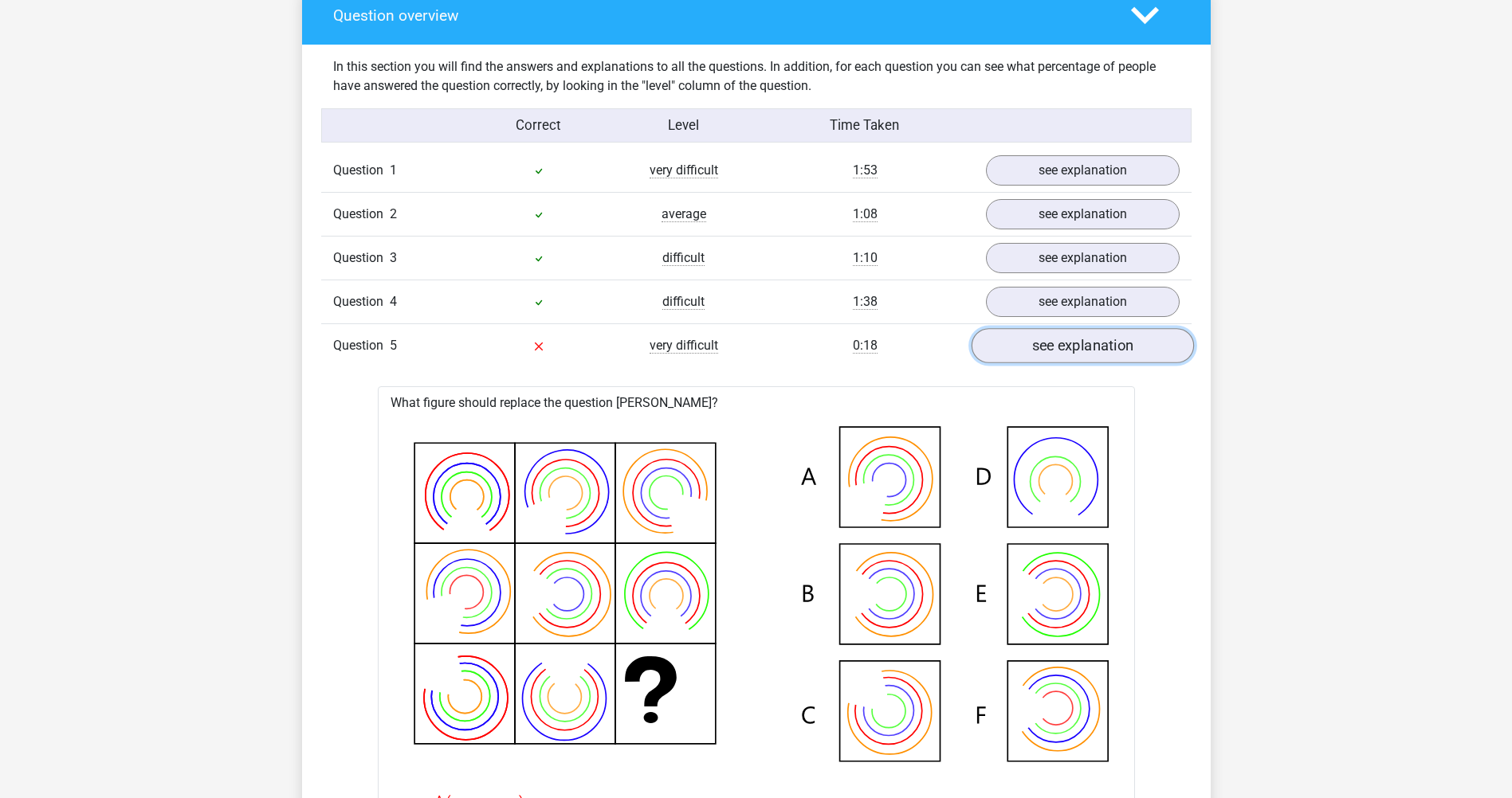
click at [1048, 350] on link "see explanation" at bounding box center [1081, 346] width 222 height 35
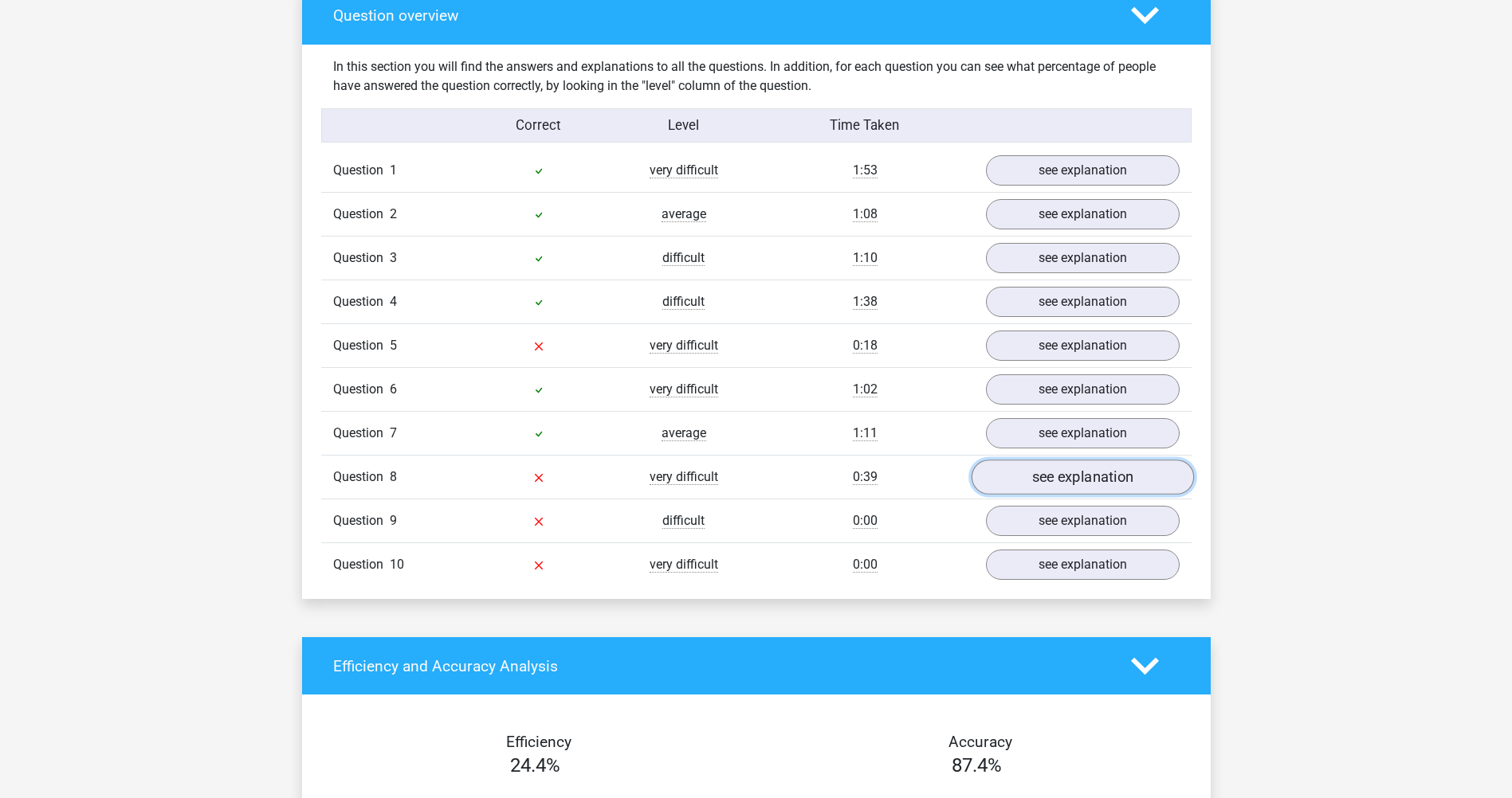
click at [1018, 483] on link "see explanation" at bounding box center [1081, 477] width 222 height 35
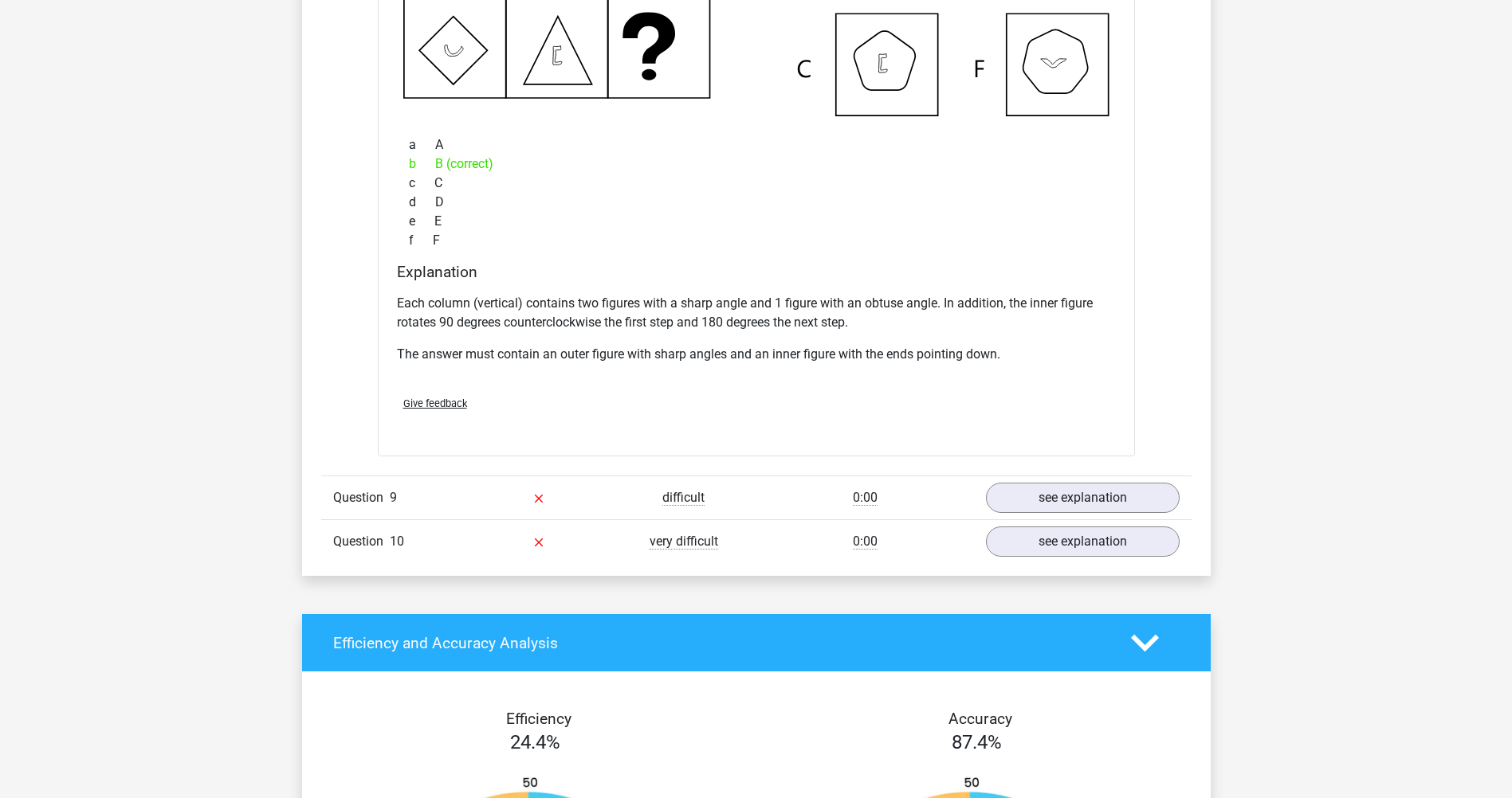
scroll to position [2071, 0]
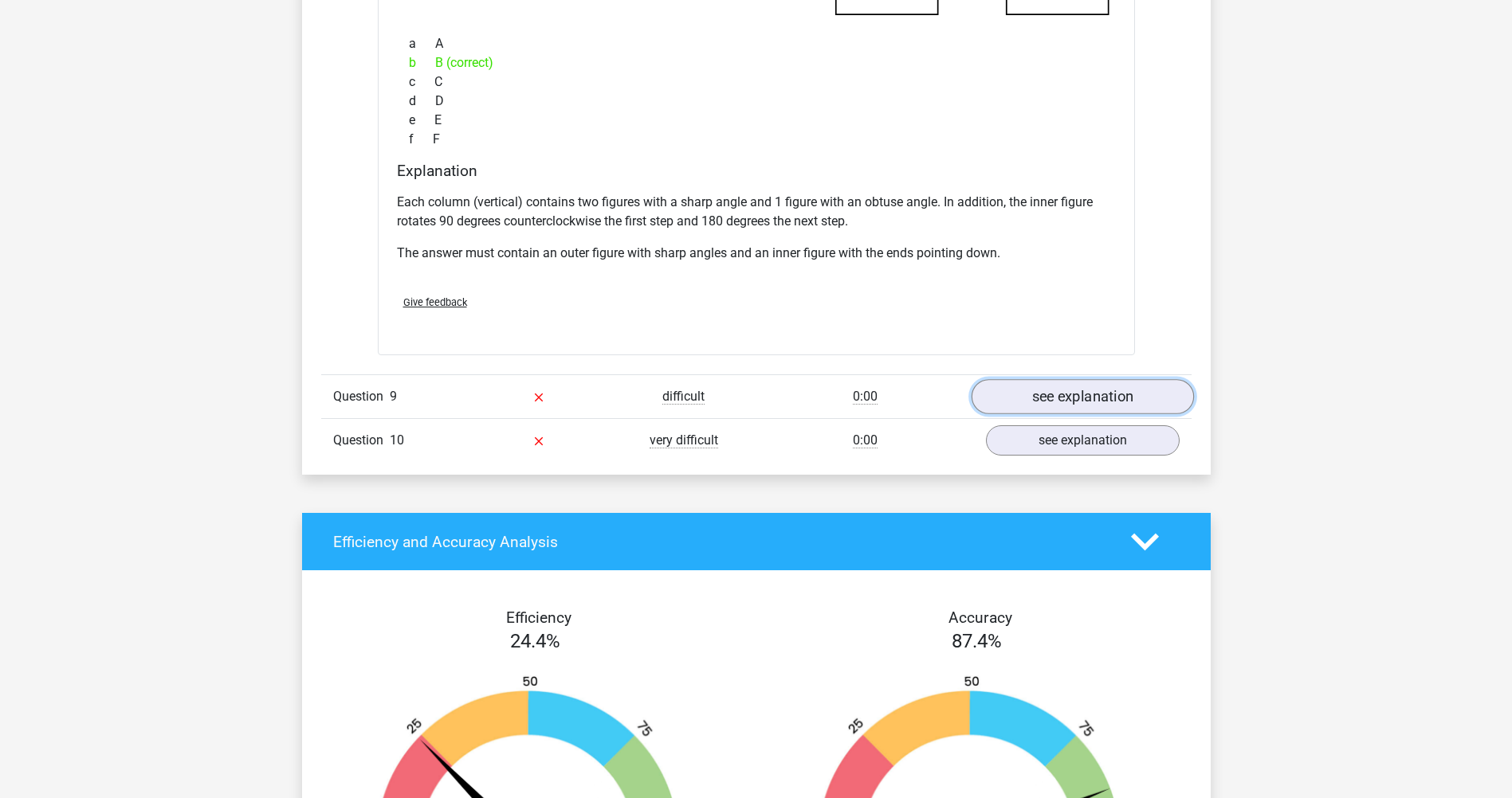
click at [1049, 398] on link "see explanation" at bounding box center [1081, 398] width 222 height 35
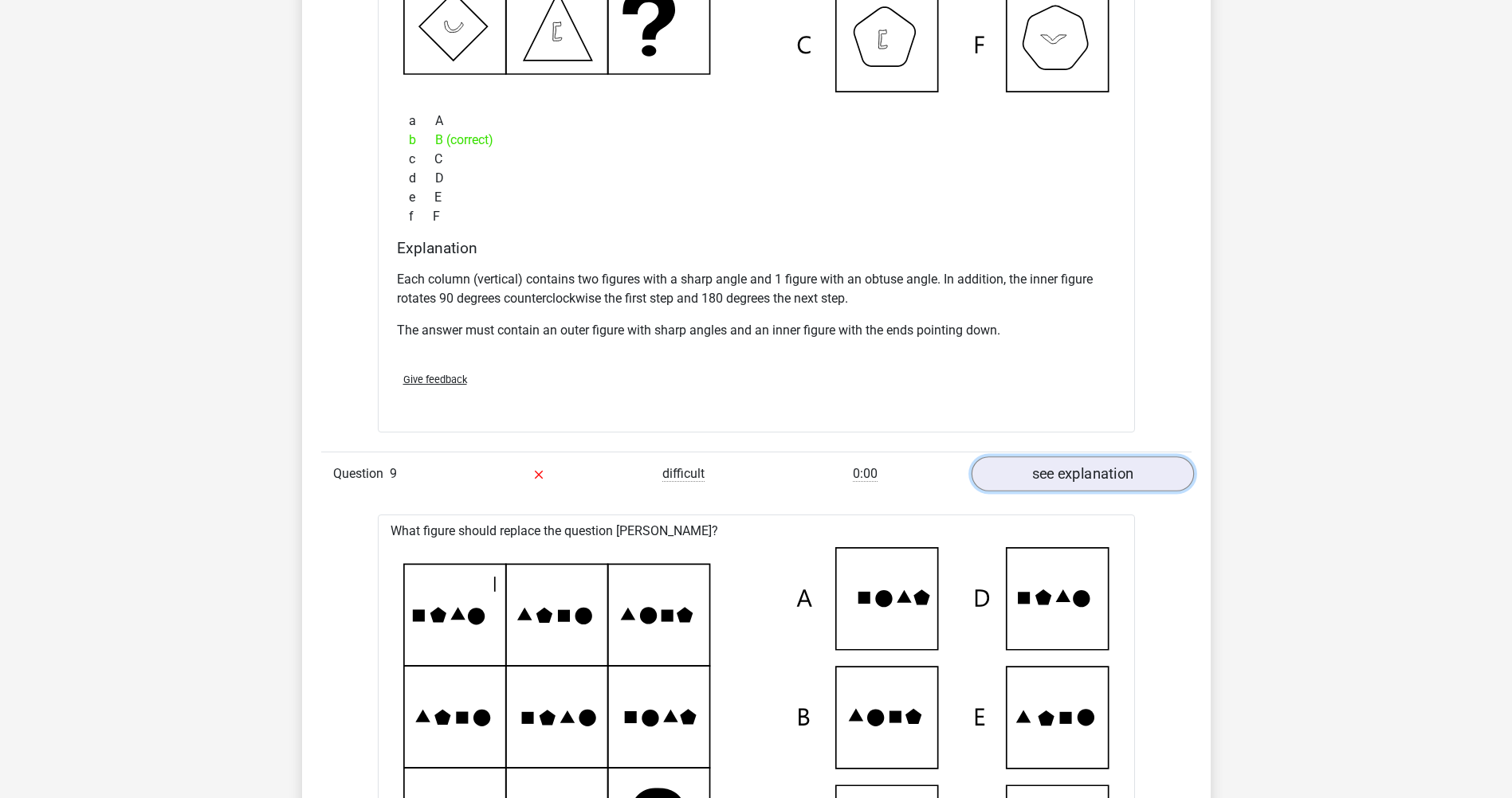
scroll to position [1991, 0]
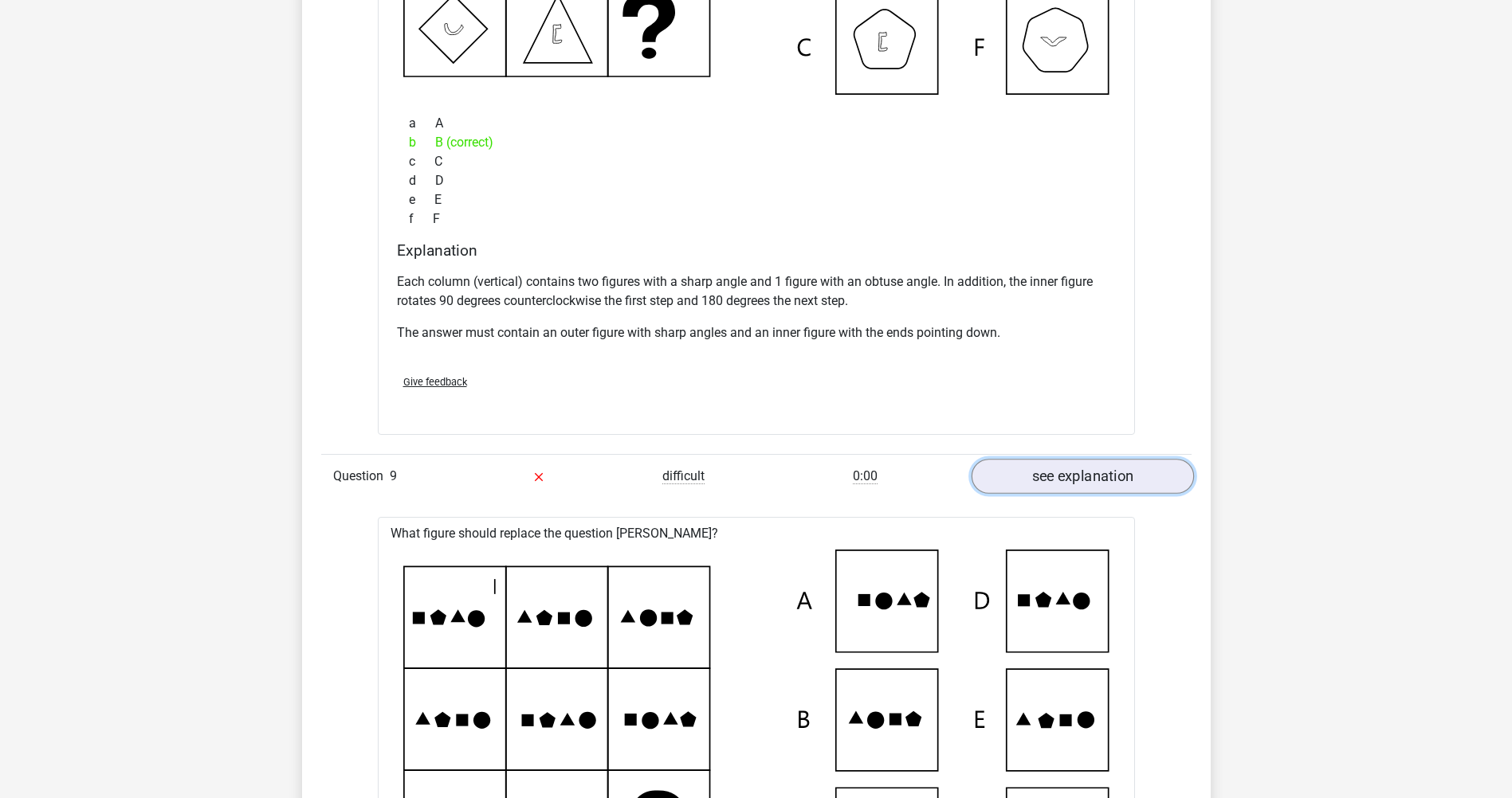
click at [1023, 483] on link "see explanation" at bounding box center [1081, 477] width 222 height 35
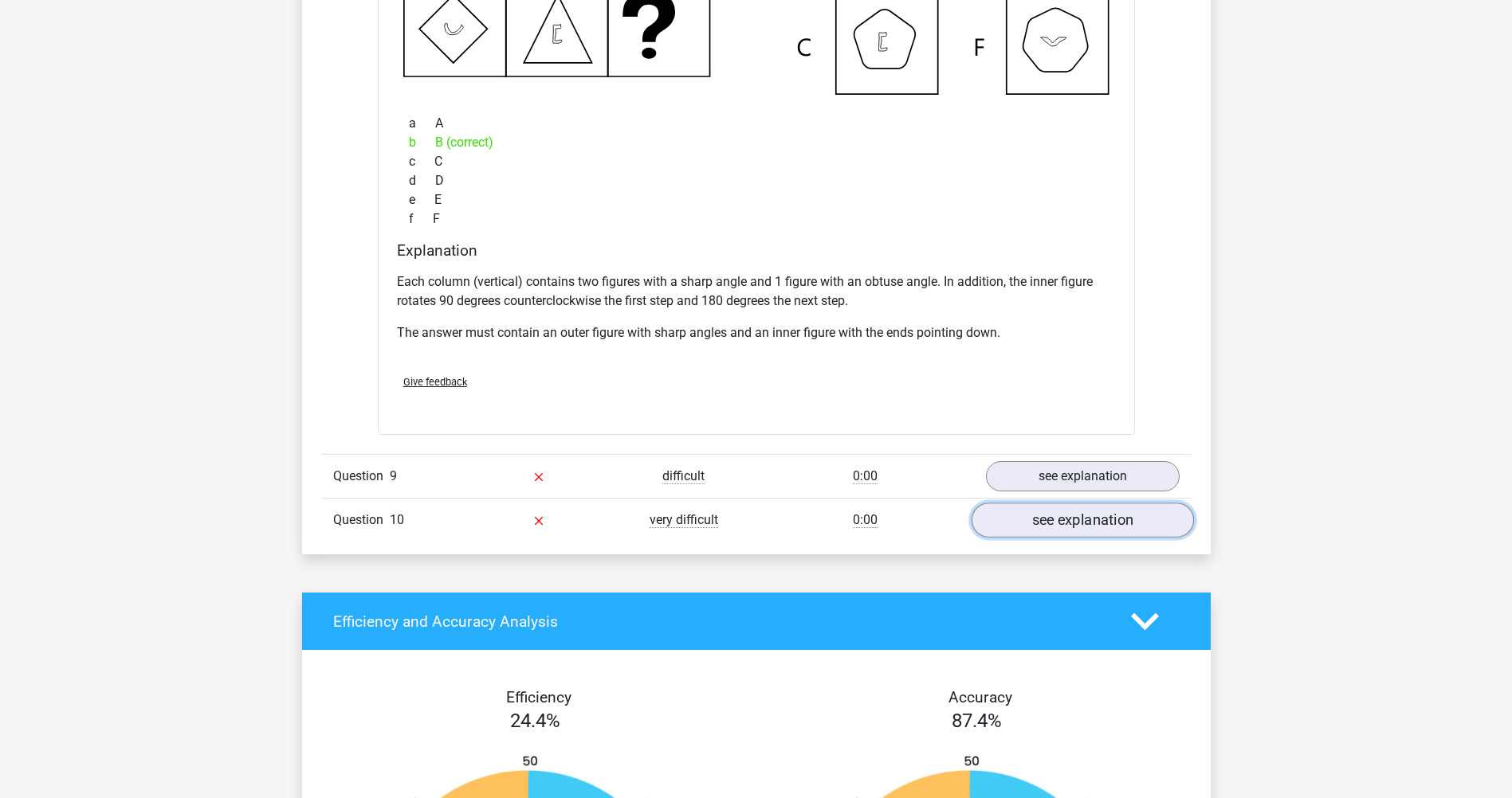
click at [1028, 529] on link "see explanation" at bounding box center [1081, 521] width 222 height 35
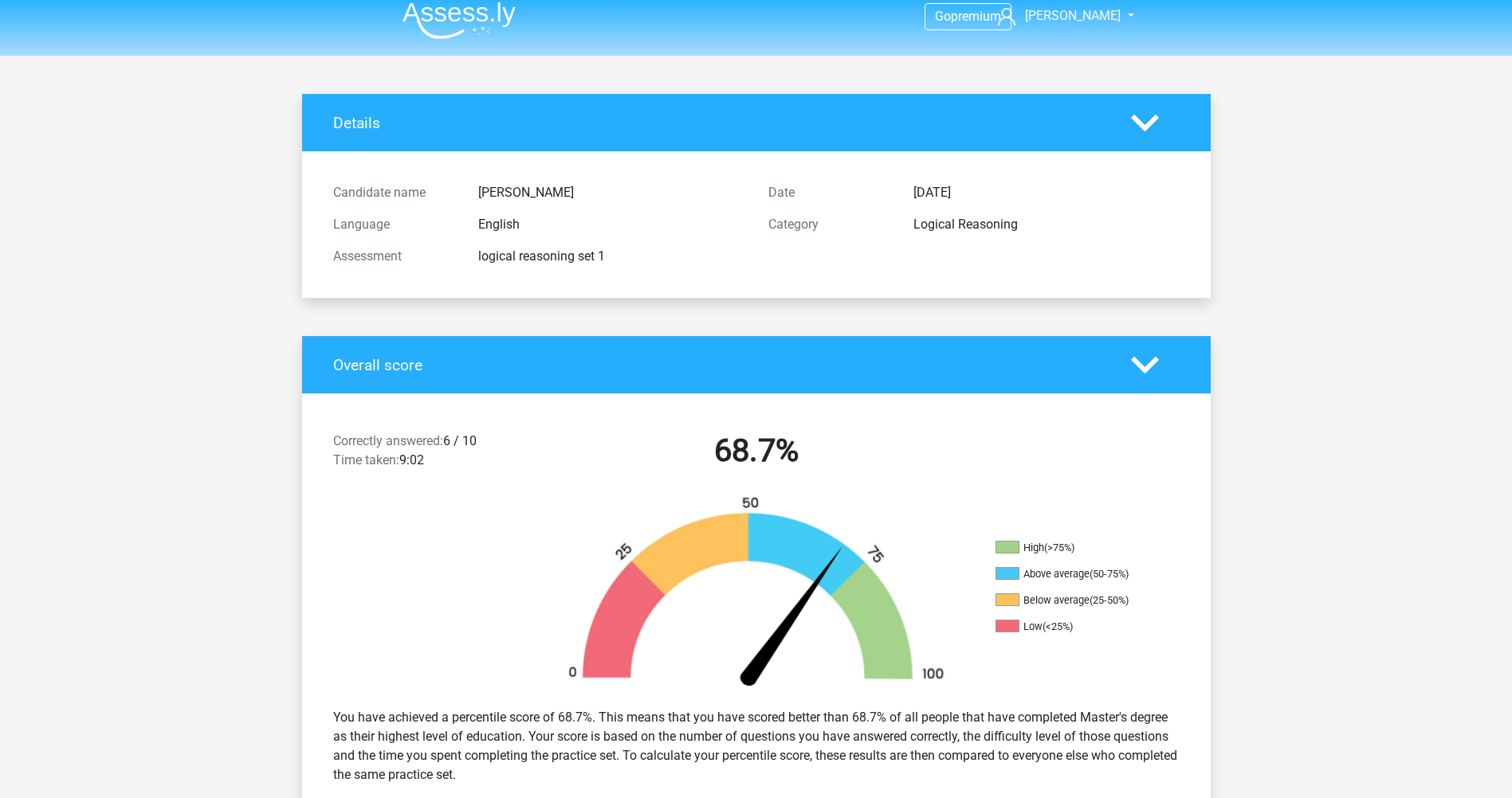
scroll to position [0, 0]
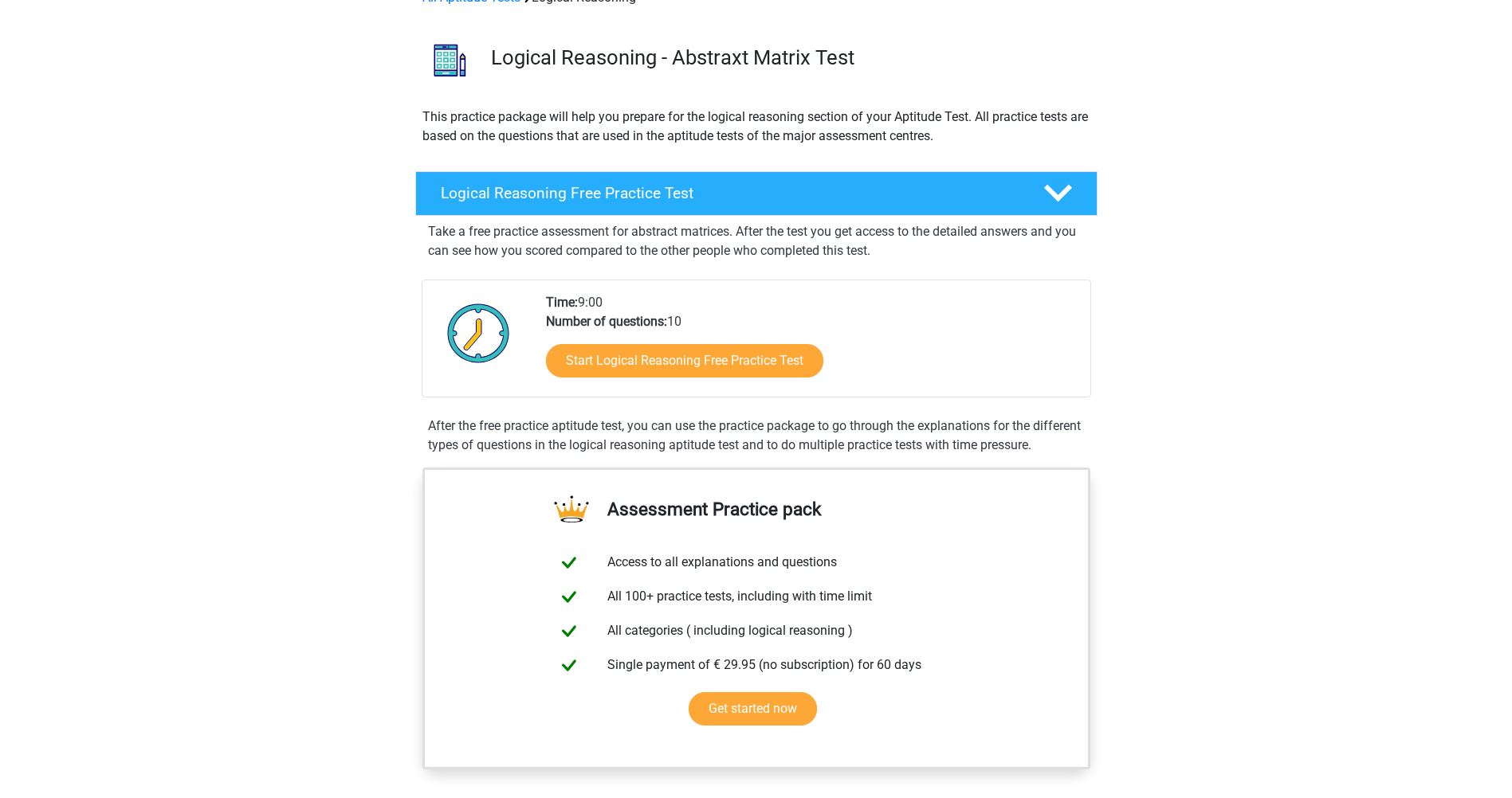
scroll to position [80, 0]
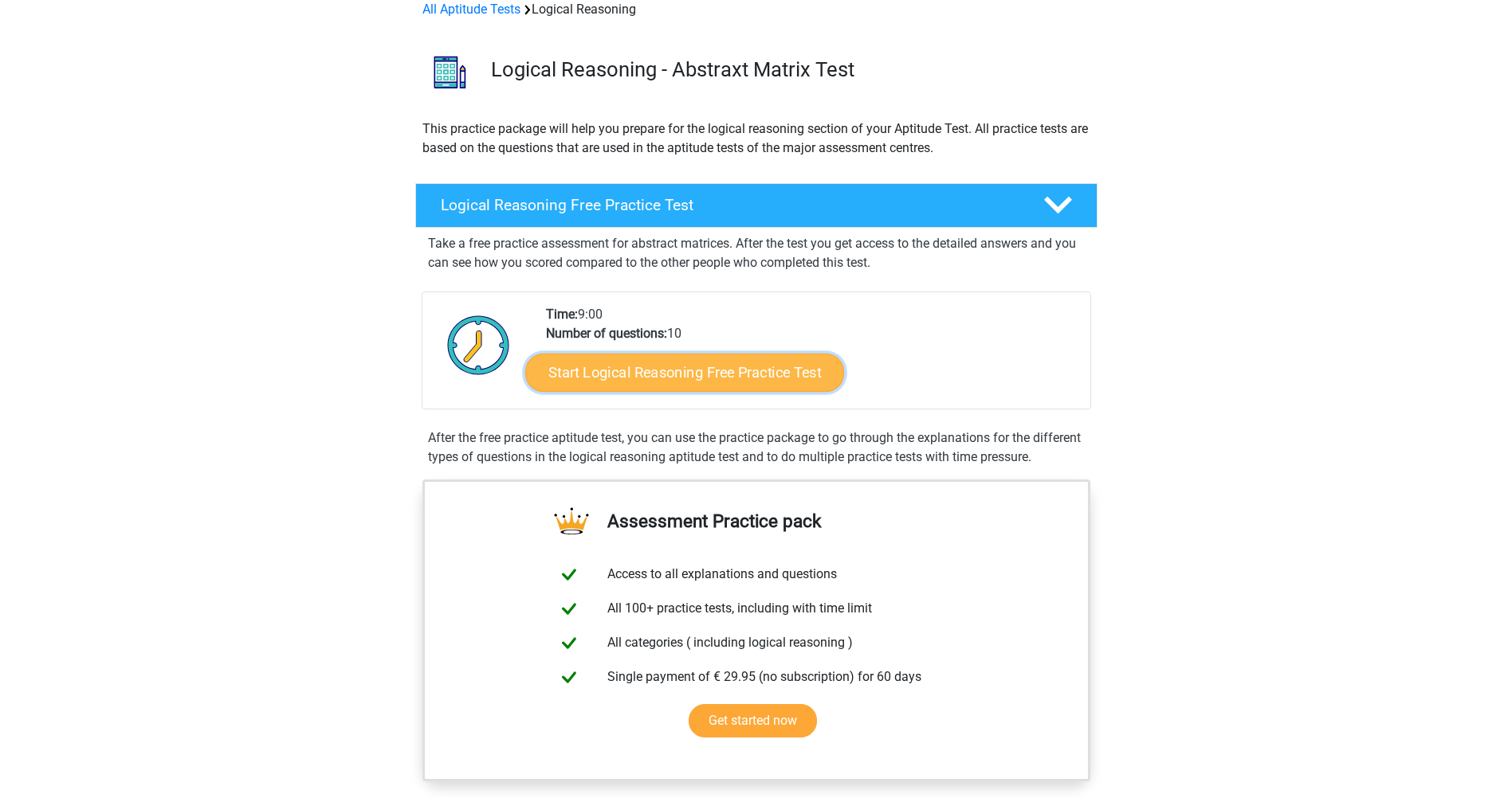
click at [690, 380] on link "Start Logical Reasoning Free Practice Test" at bounding box center [685, 372] width 319 height 39
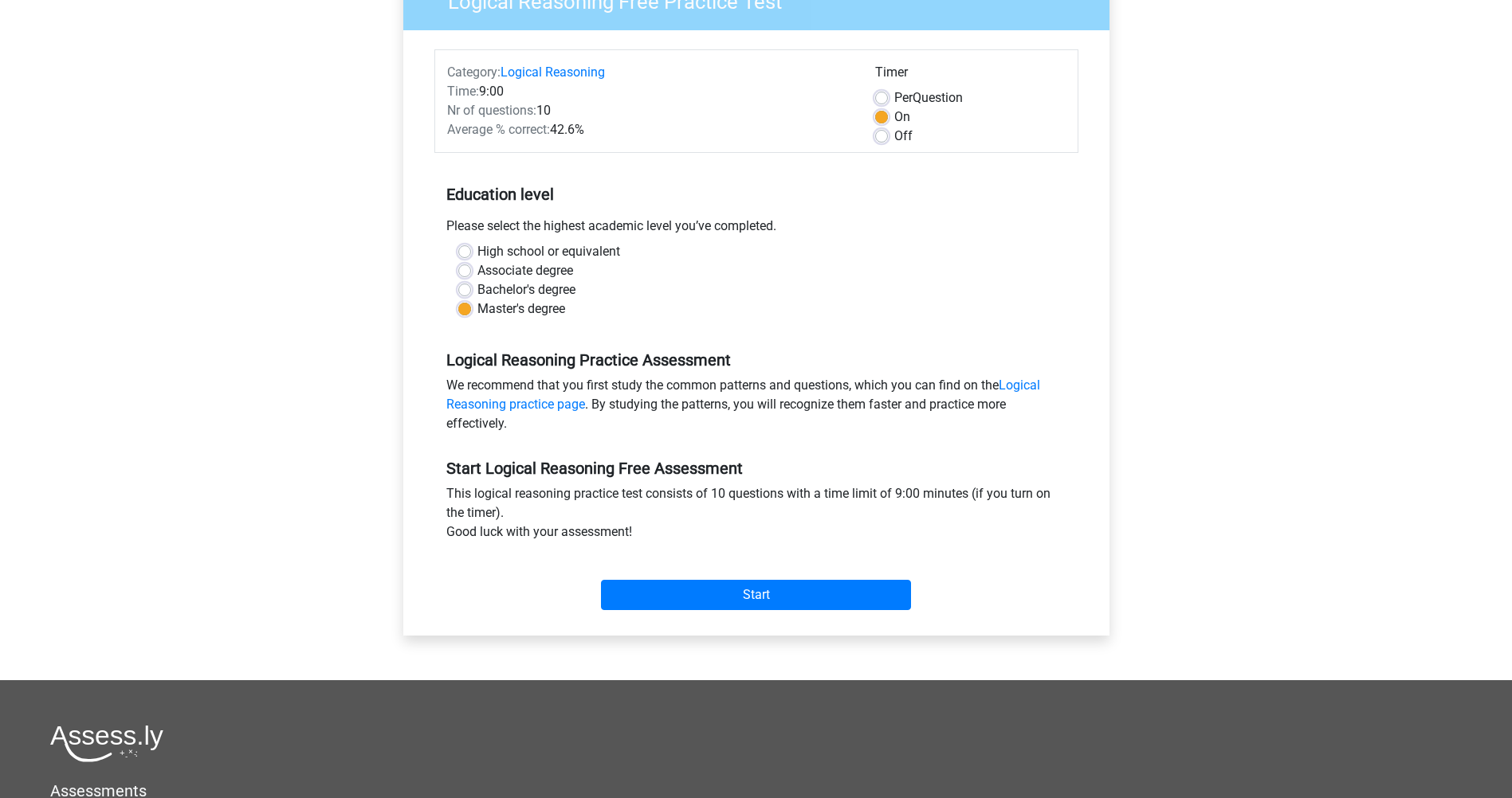
scroll to position [159, 0]
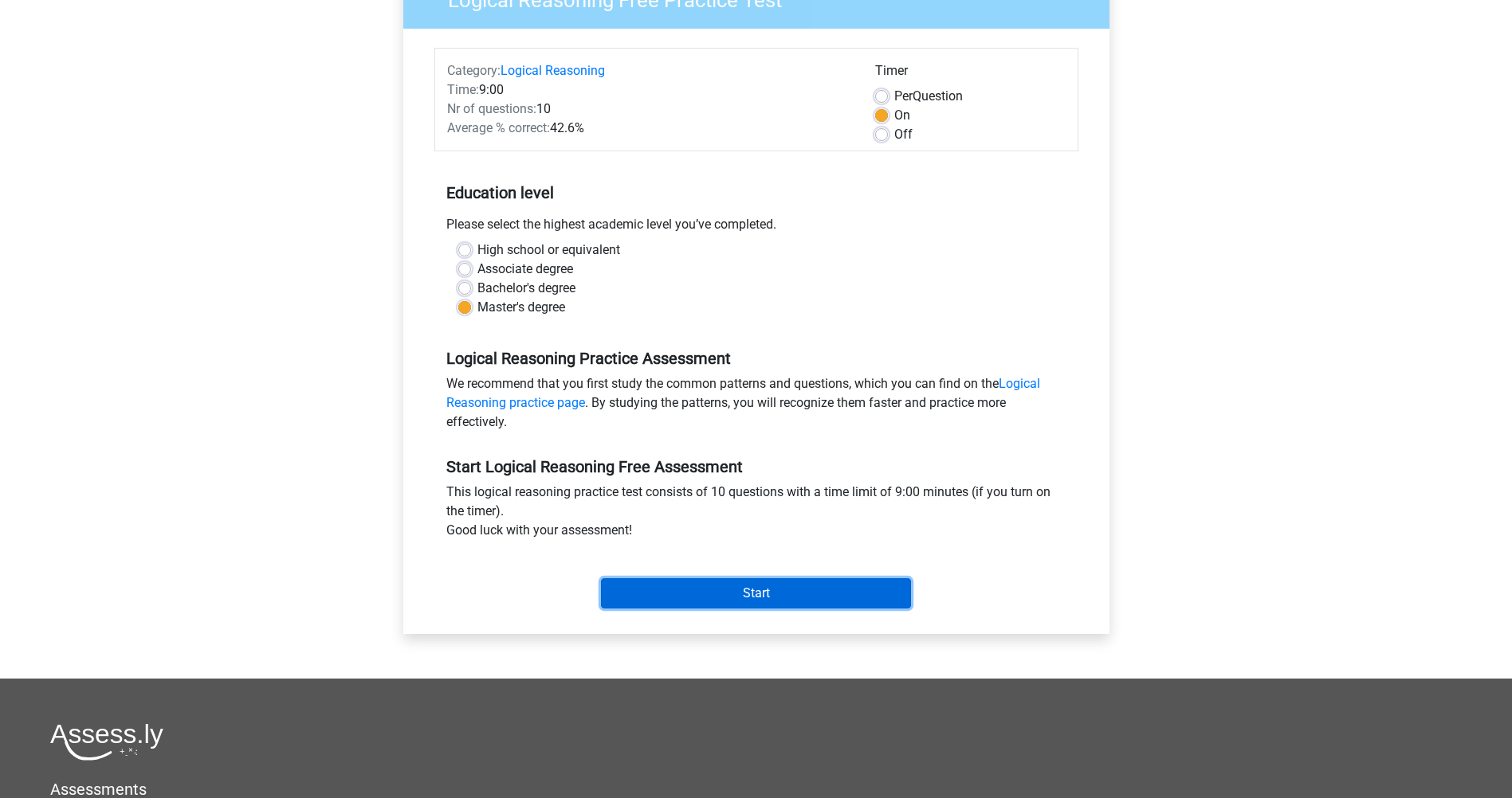
click at [637, 596] on input "Start" at bounding box center [756, 593] width 310 height 30
